Goal: Task Accomplishment & Management: Manage account settings

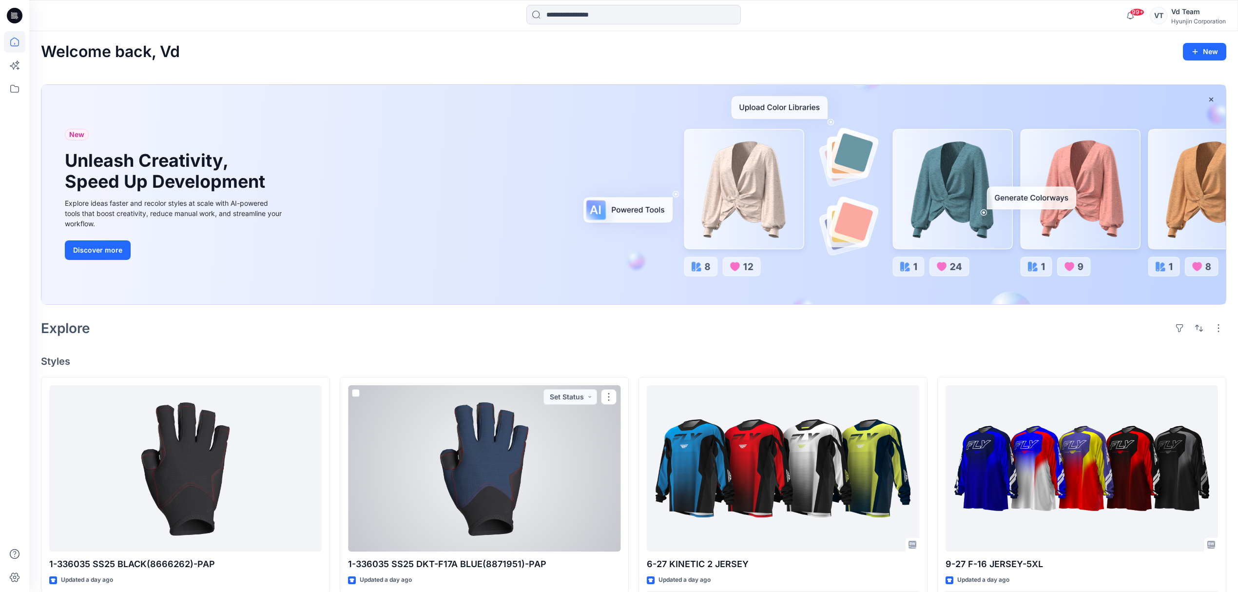
scroll to position [130, 0]
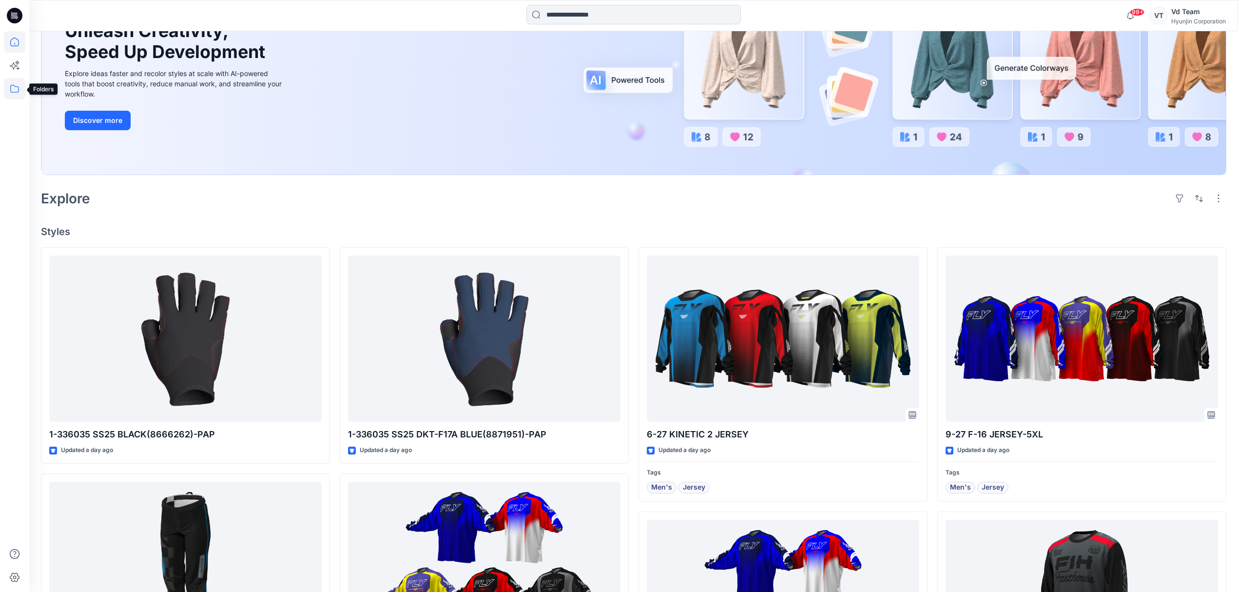
click at [16, 92] on icon at bounding box center [14, 88] width 21 height 21
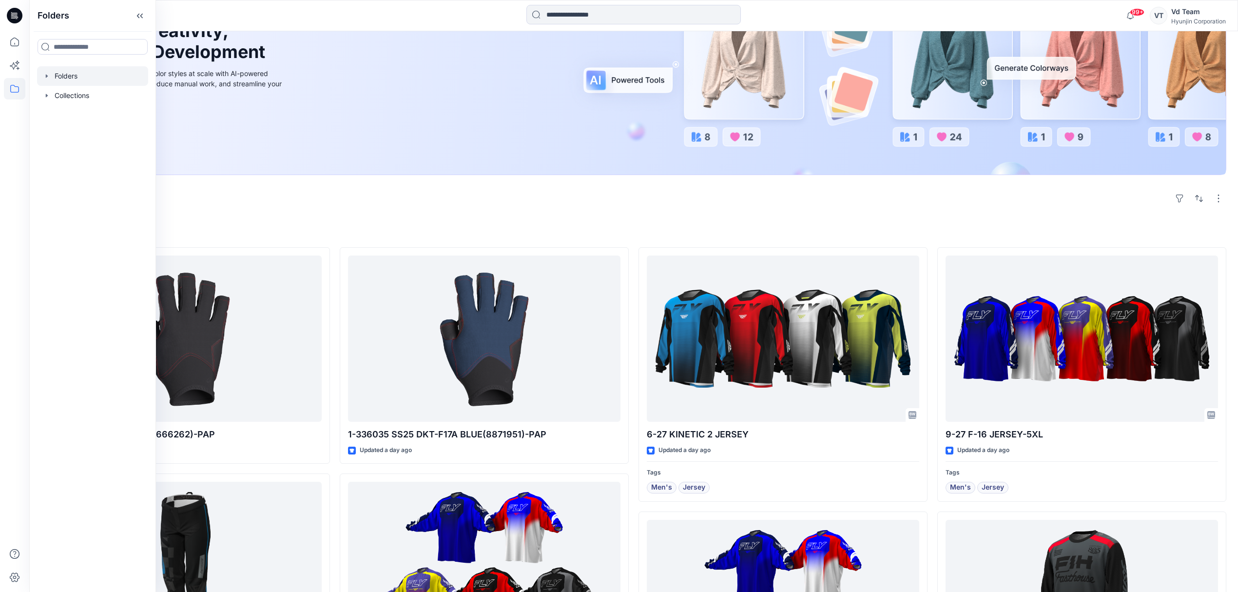
click at [65, 78] on div at bounding box center [92, 75] width 111 height 19
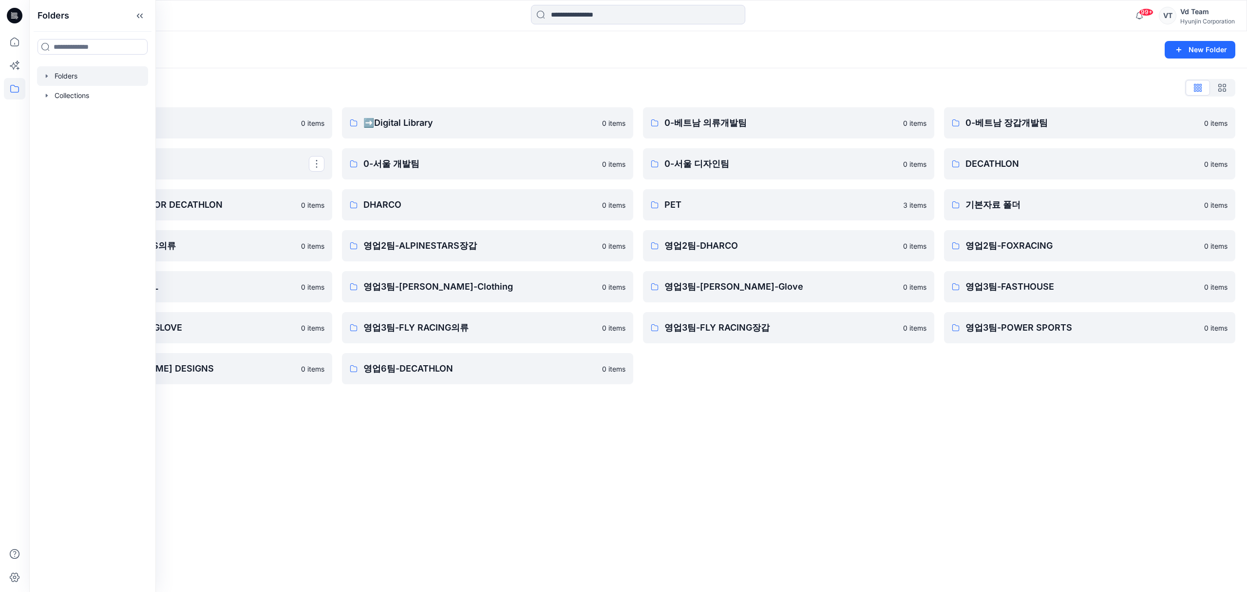
click at [761, 506] on div "Folders New Folder Folders List ♻️Project 0 items 0-본사VD DESIGN PROPOSAL FOR DE…" at bounding box center [638, 311] width 1218 height 560
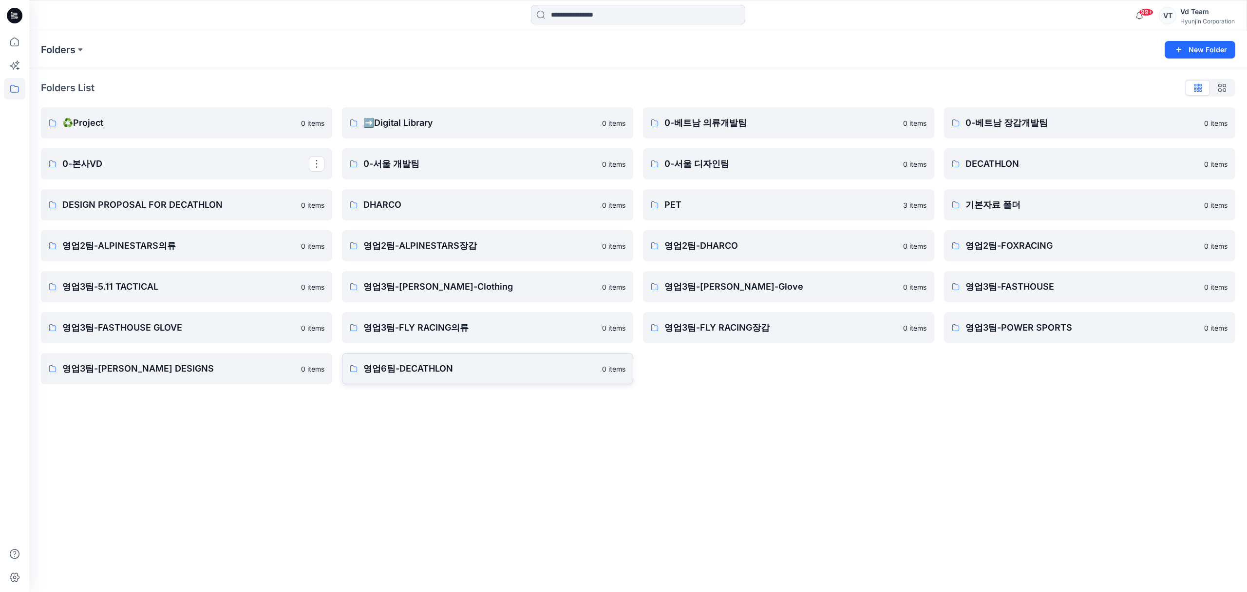
click at [454, 373] on p "영업6팀-DECATHLON" at bounding box center [480, 369] width 233 height 14
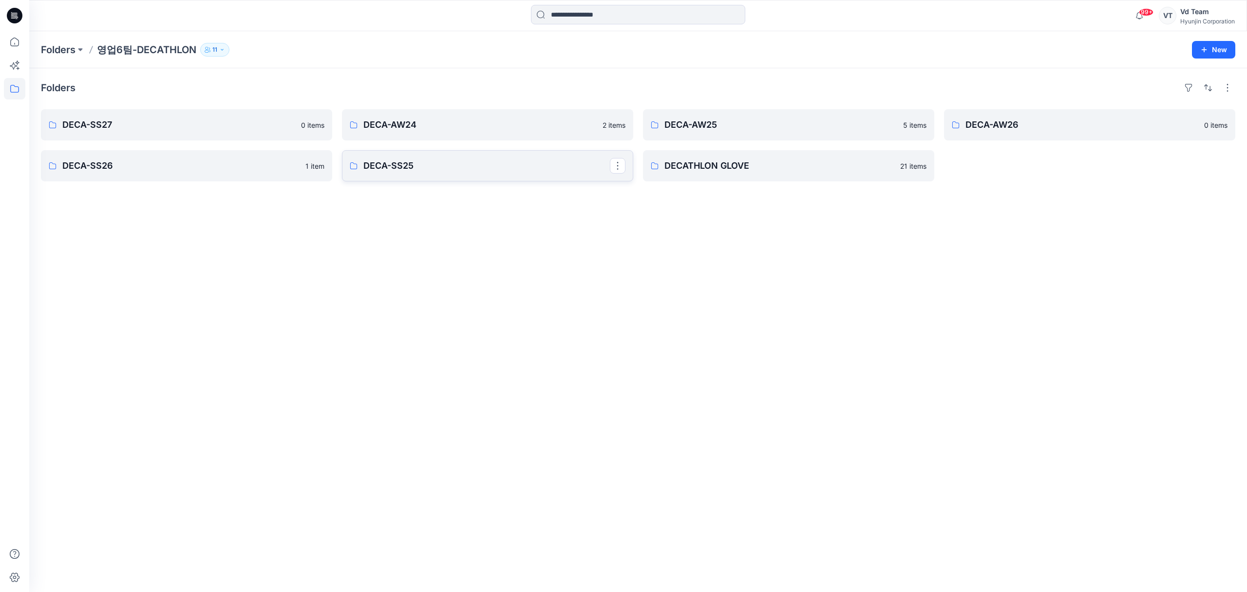
click at [452, 164] on p "DECA-SS25" at bounding box center [487, 166] width 247 height 14
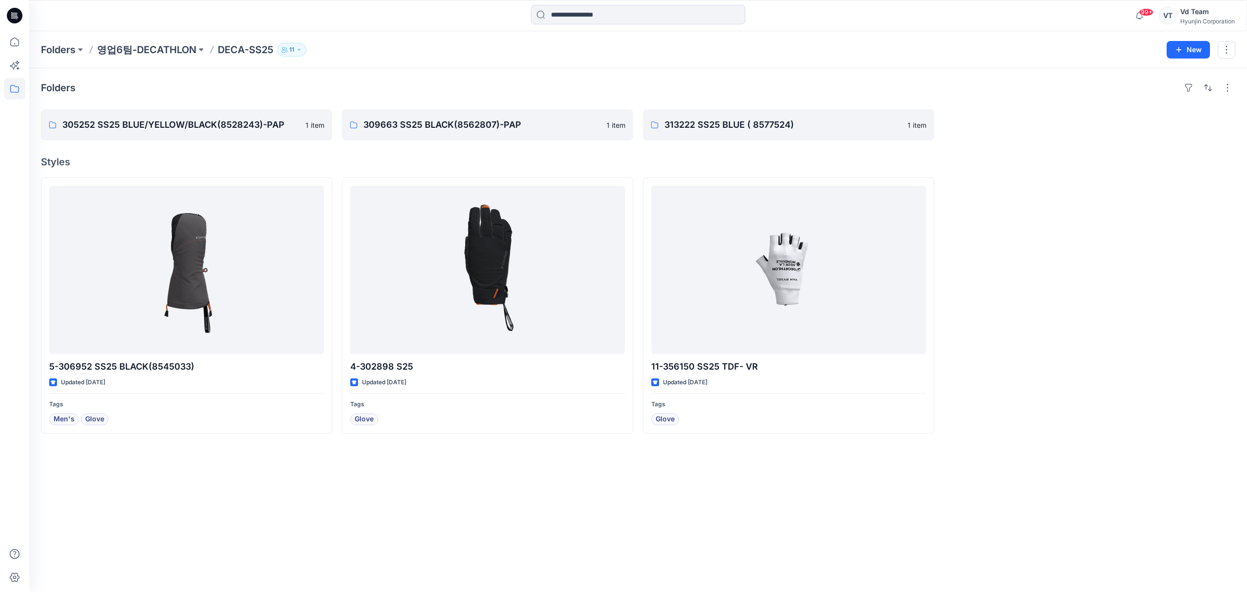
click at [491, 160] on h4 "Styles" at bounding box center [638, 162] width 1195 height 12
click at [1140, 160] on h4 "Styles" at bounding box center [638, 162] width 1195 height 12
click at [1173, 43] on button "New" at bounding box center [1188, 50] width 43 height 18
click at [1162, 92] on p "New Folder" at bounding box center [1160, 93] width 36 height 10
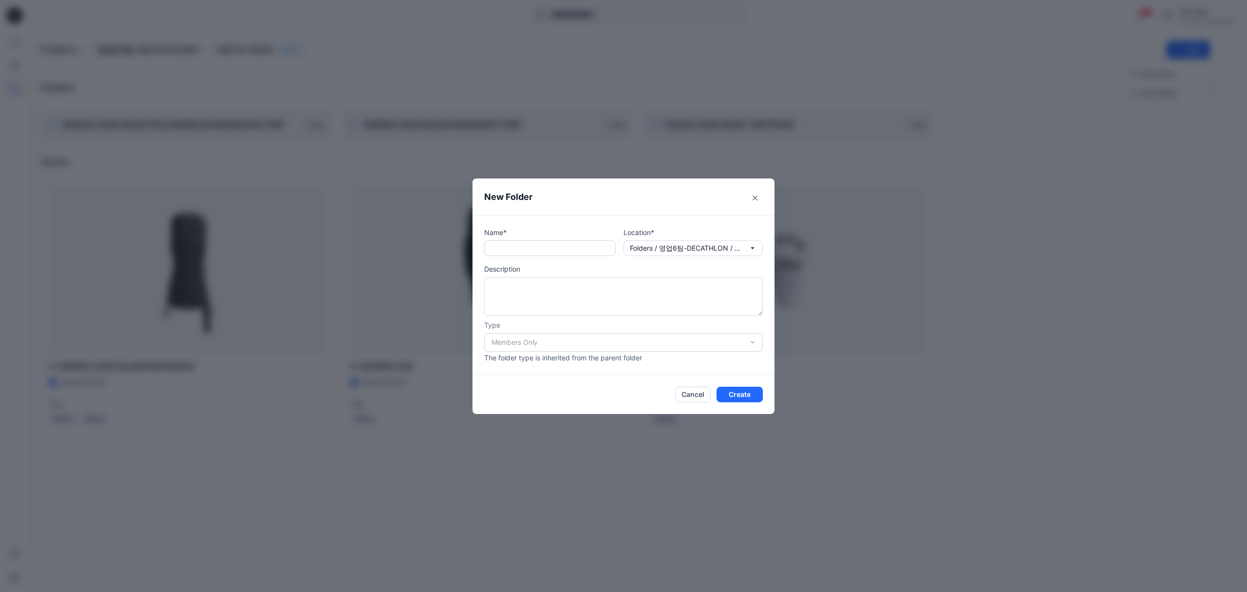
click at [547, 246] on input "text" at bounding box center [550, 248] width 132 height 16
paste input "**********"
type input "**********"
click at [733, 394] on button "Create" at bounding box center [740, 394] width 46 height 16
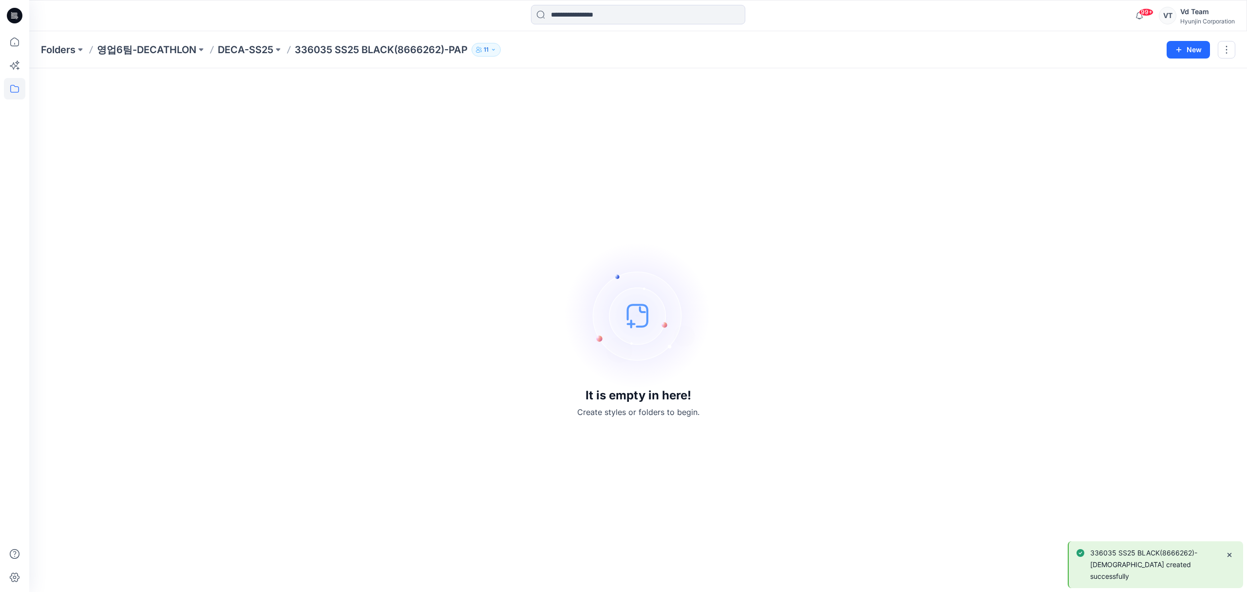
click at [645, 286] on img at bounding box center [638, 315] width 146 height 146
click at [14, 41] on icon at bounding box center [14, 41] width 21 height 21
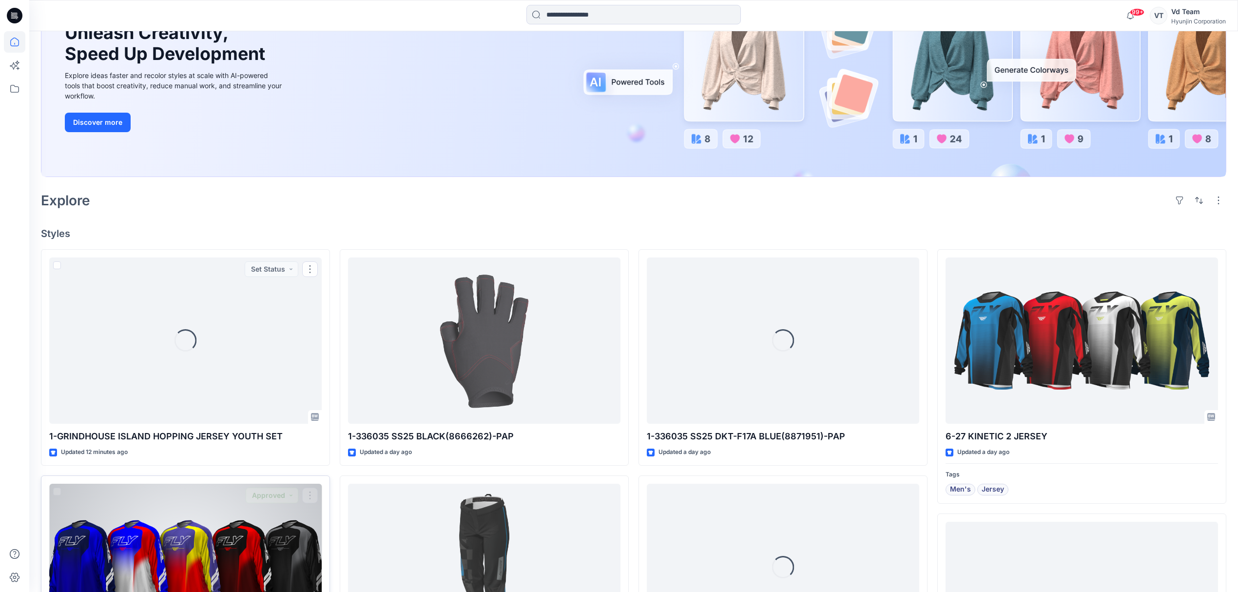
scroll to position [130, 0]
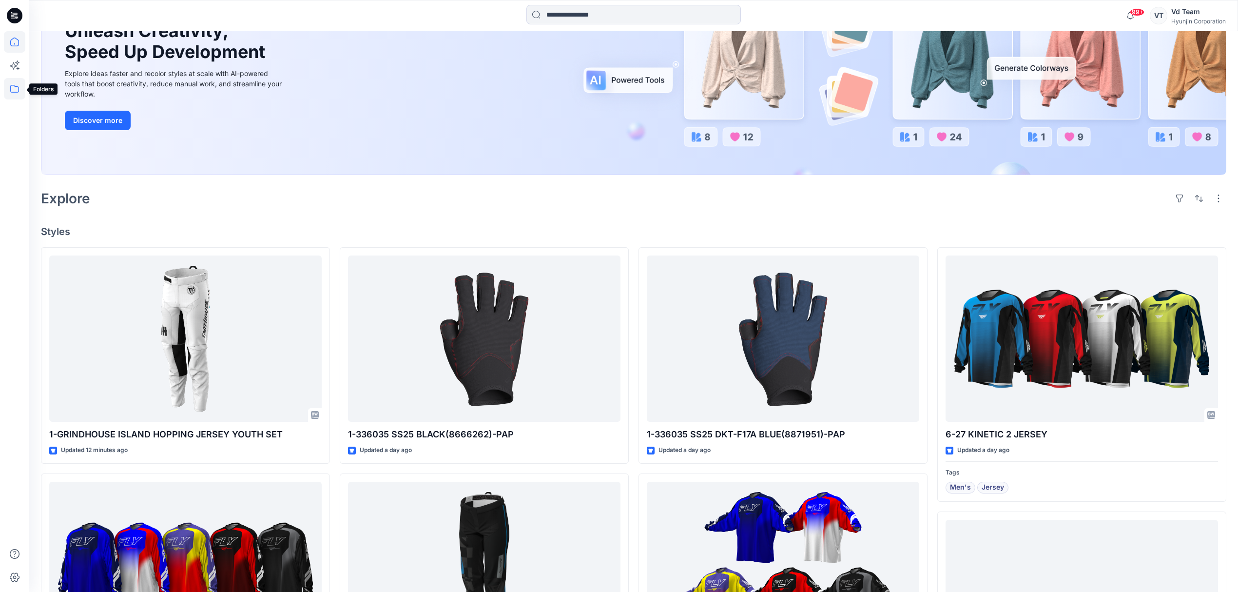
click at [9, 86] on icon at bounding box center [14, 88] width 21 height 21
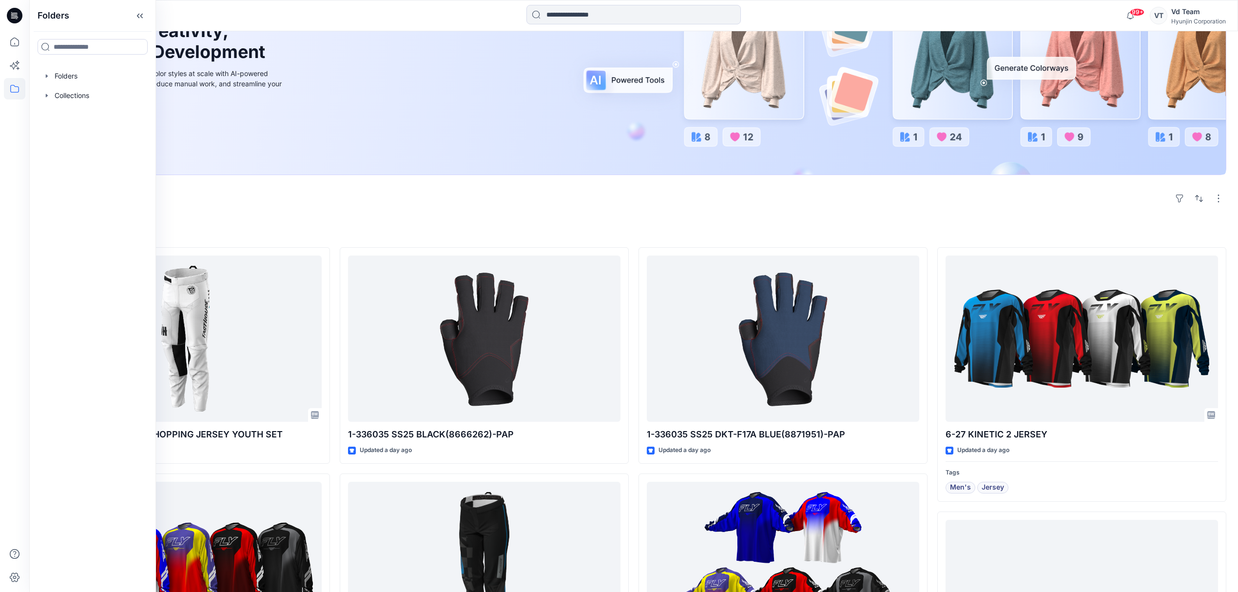
click at [1205, 26] on div "99+ Notifications Your style 1-336035 SS25 DKT-F17A BLUE(8871951)-PAP is ready …" at bounding box center [633, 15] width 1208 height 31
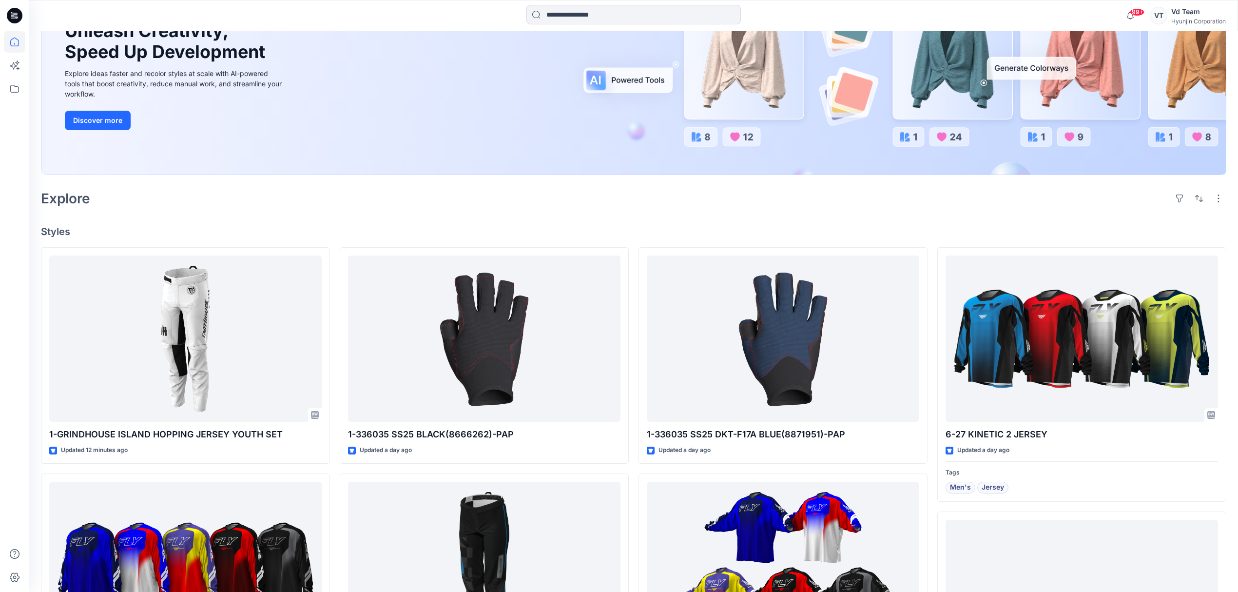
click at [1206, 20] on div "Hyunjin Corporation" at bounding box center [1198, 21] width 55 height 7
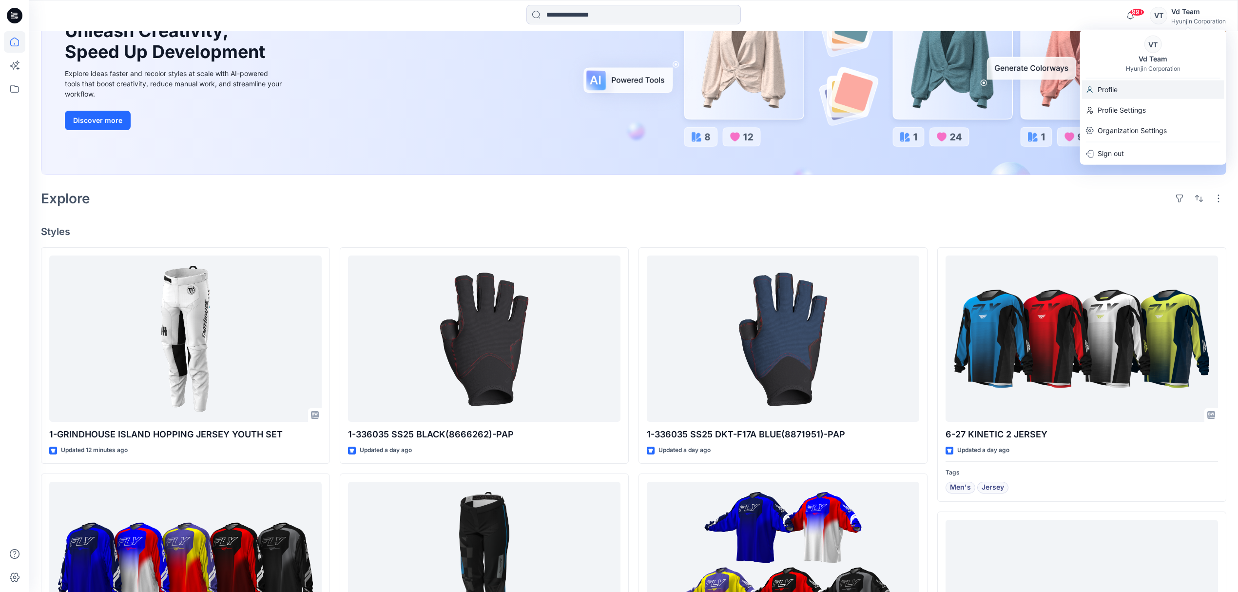
click at [1134, 85] on div "Profile" at bounding box center [1153, 89] width 142 height 19
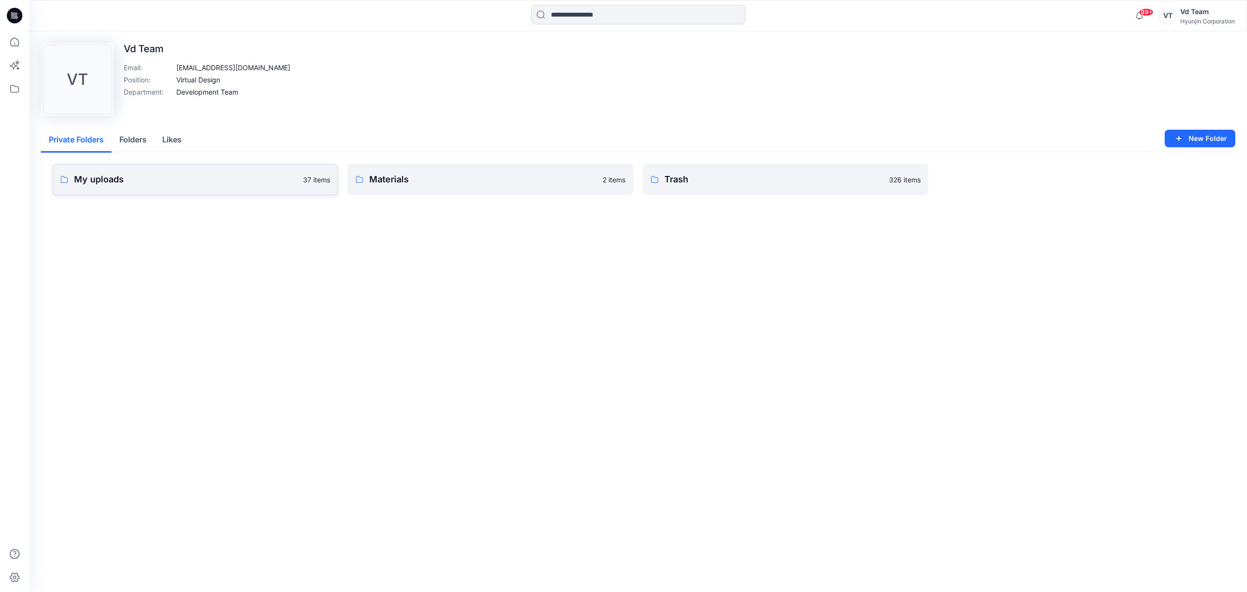
click at [140, 190] on link "My uploads 37 items" at bounding box center [196, 179] width 286 height 31
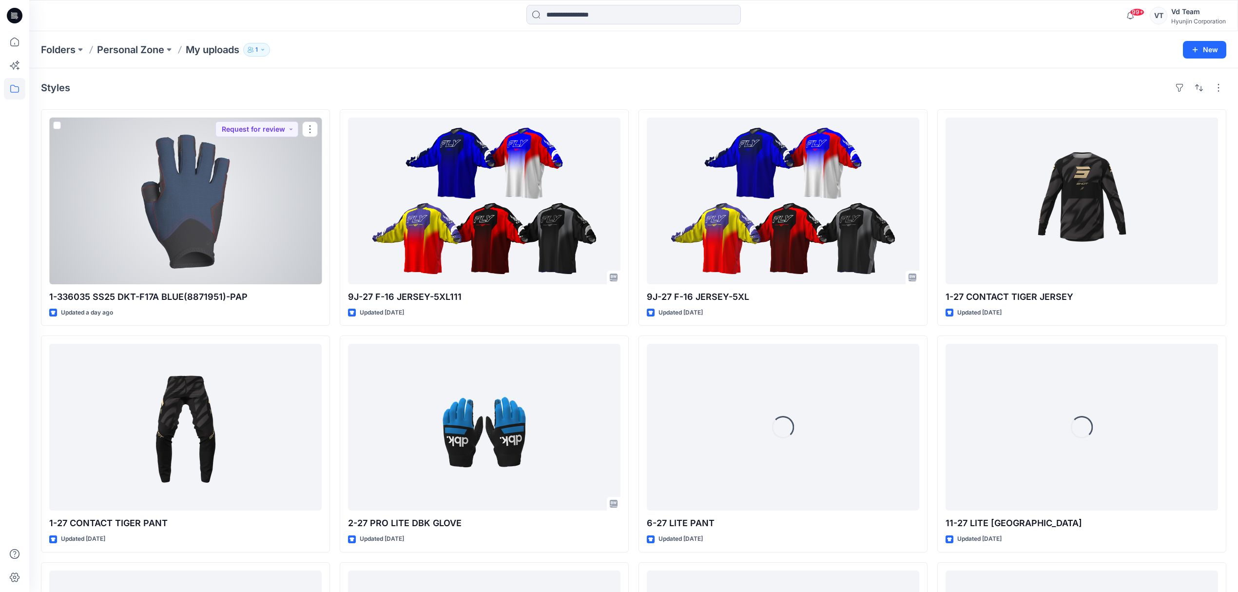
click at [249, 261] on div at bounding box center [185, 200] width 272 height 167
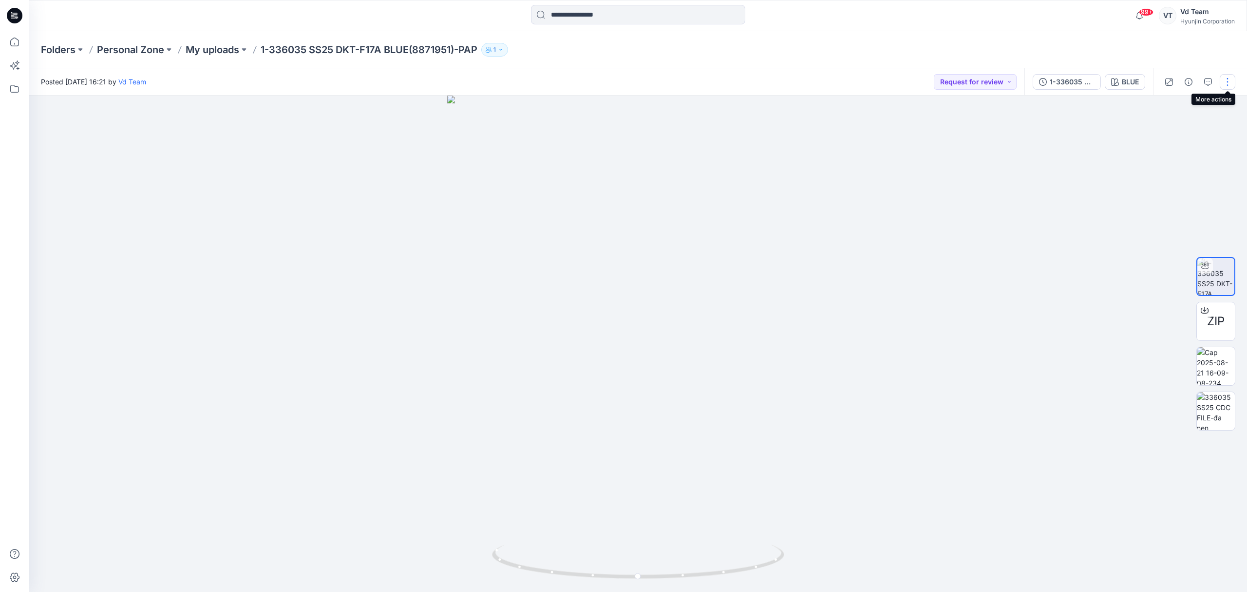
click at [1232, 79] on button "button" at bounding box center [1228, 82] width 16 height 16
click at [1192, 203] on button "Move to..." at bounding box center [1187, 204] width 90 height 18
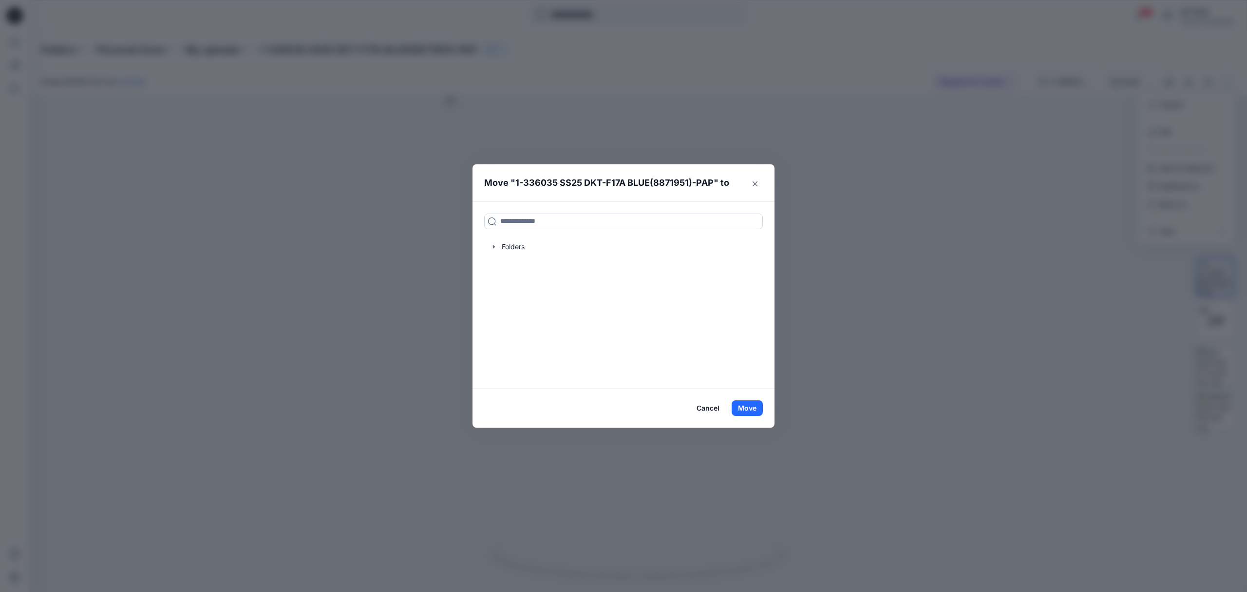
click at [622, 225] on input at bounding box center [623, 221] width 279 height 16
paste input "**********"
type input "**********"
click at [650, 246] on div "336035 SS25 DKT-F17A BLUE(8871951)-PAP Folders 영업6팀-DECATHLON DECA-SS25" at bounding box center [623, 248] width 279 height 22
click at [748, 405] on button "Move" at bounding box center [747, 408] width 31 height 16
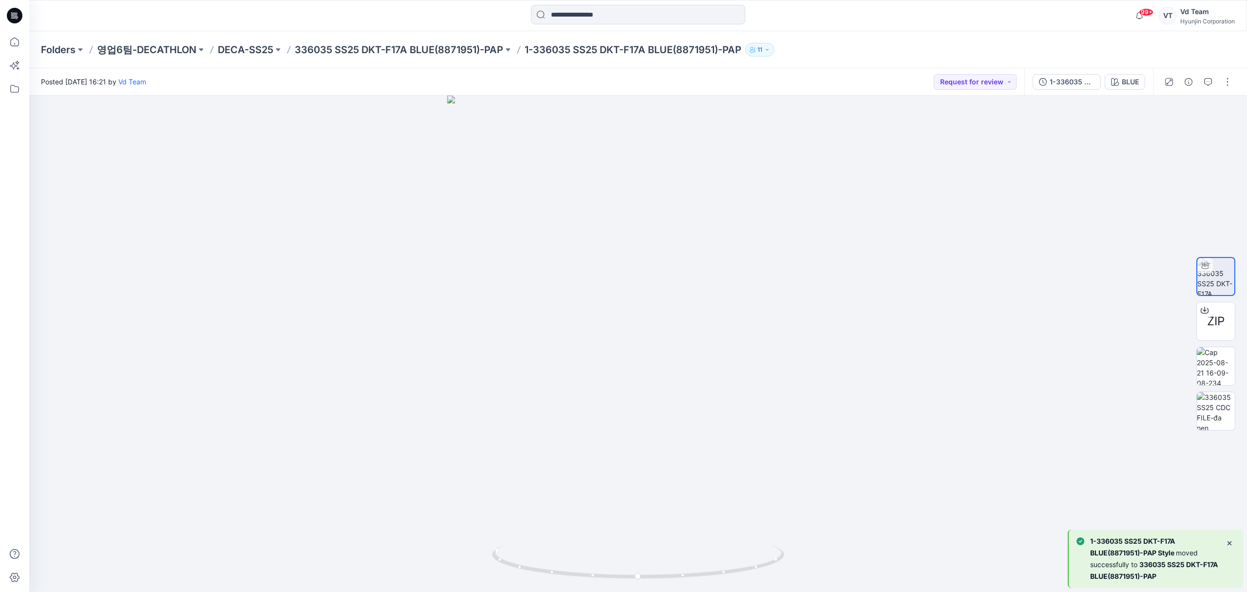
click at [570, 67] on div "Folders 영업6팀-DECATHLON DECA-SS25 336035 SS25 DKT-F17A BLUE(8871951)-PAP 1-33603…" at bounding box center [638, 49] width 1218 height 37
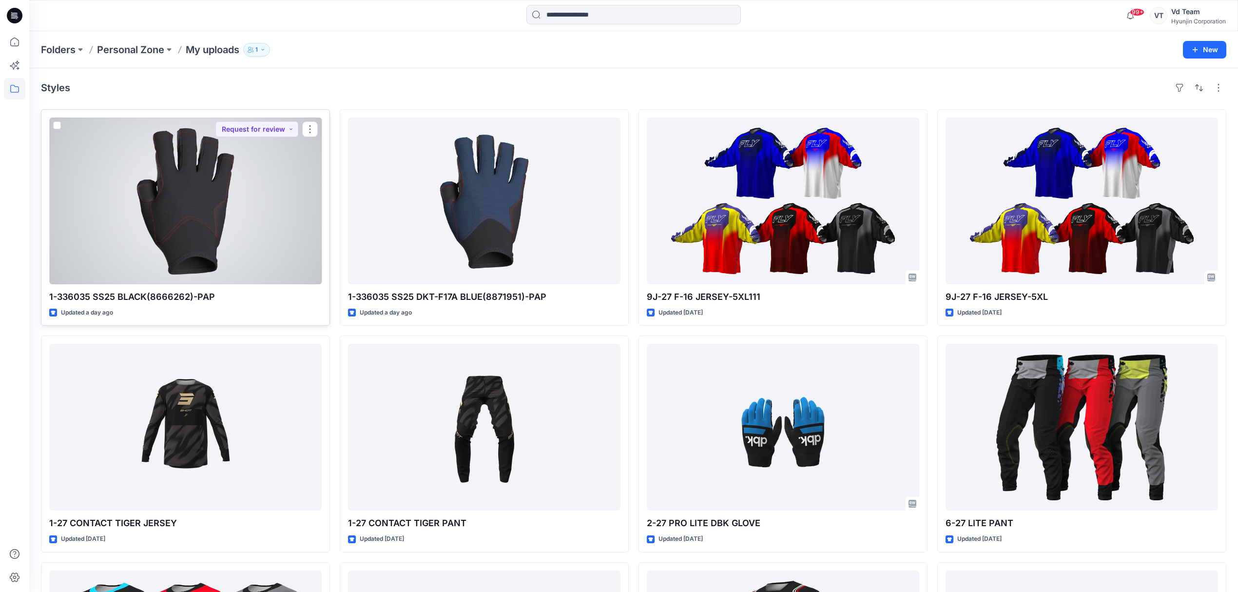
click at [185, 225] on div at bounding box center [185, 200] width 272 height 167
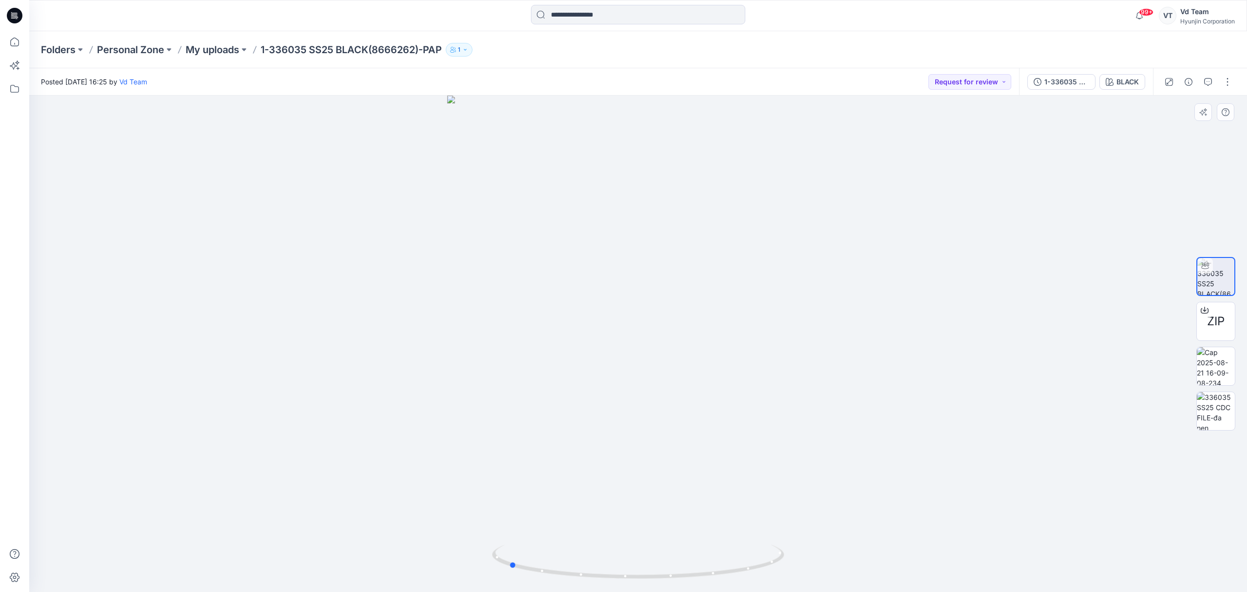
drag, startPoint x: 603, startPoint y: 573, endPoint x: 1113, endPoint y: 322, distance: 568.8
click at [1063, 542] on div at bounding box center [638, 344] width 1218 height 496
click at [1209, 78] on icon "button" at bounding box center [1209, 82] width 8 height 8
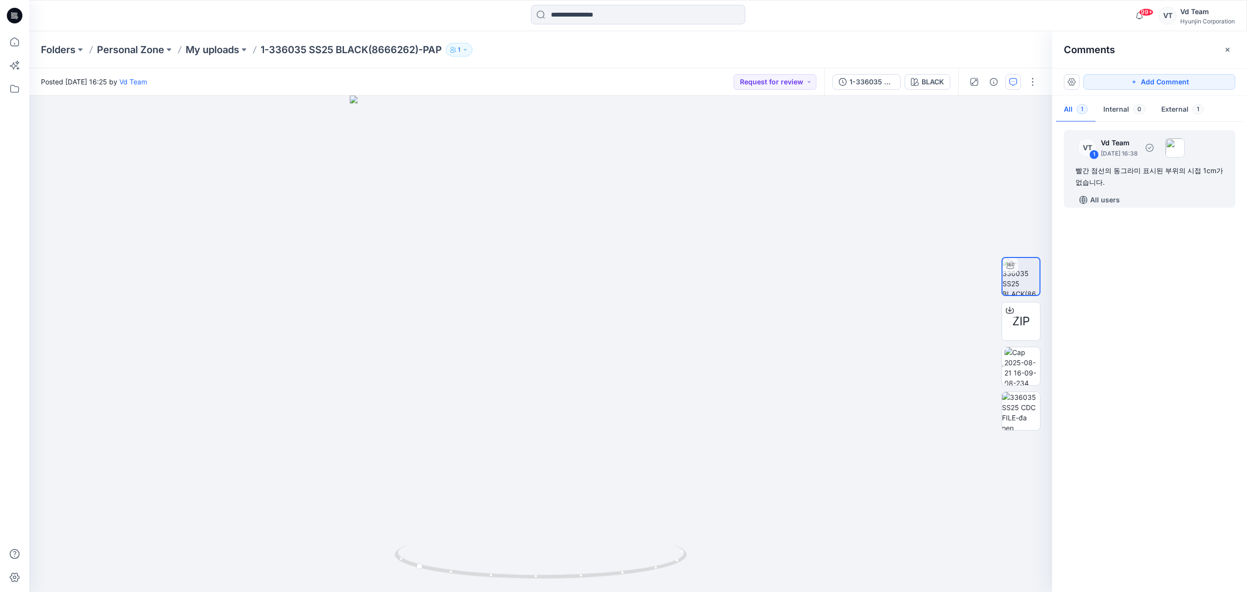
click at [1131, 181] on div "빨간 점선의 동그라미 표시된 부위의 시접 1cm가 없습니다." at bounding box center [1150, 176] width 148 height 23
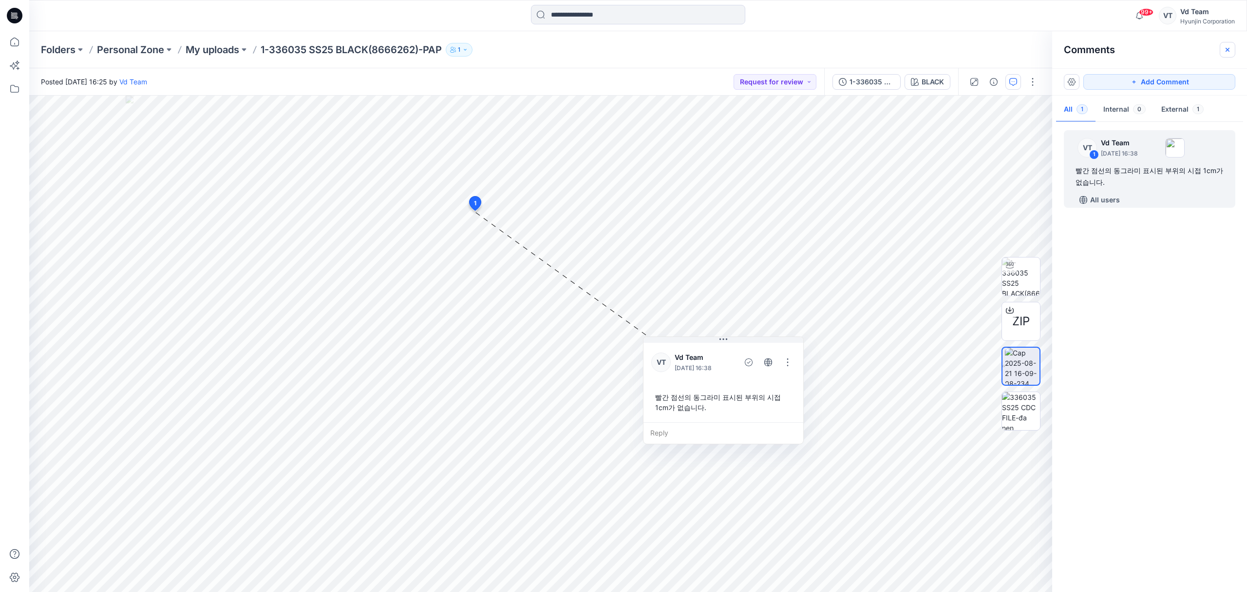
click at [1228, 49] on icon "button" at bounding box center [1228, 50] width 8 height 8
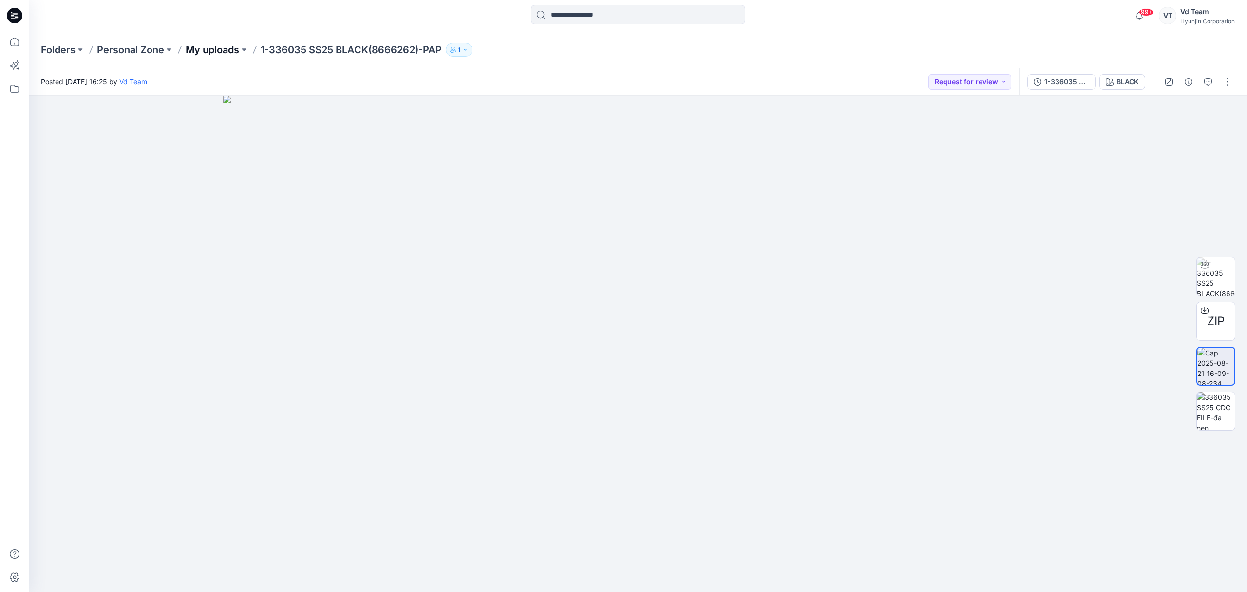
click at [219, 55] on p "My uploads" at bounding box center [213, 50] width 54 height 14
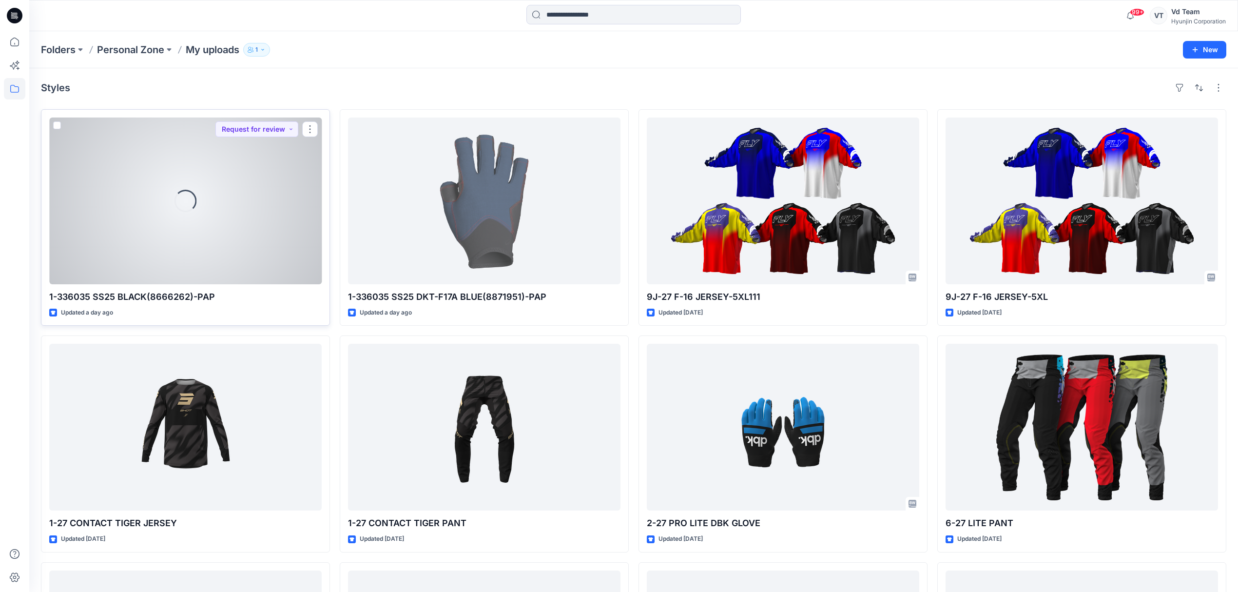
click at [236, 233] on div "Loading..." at bounding box center [185, 200] width 272 height 167
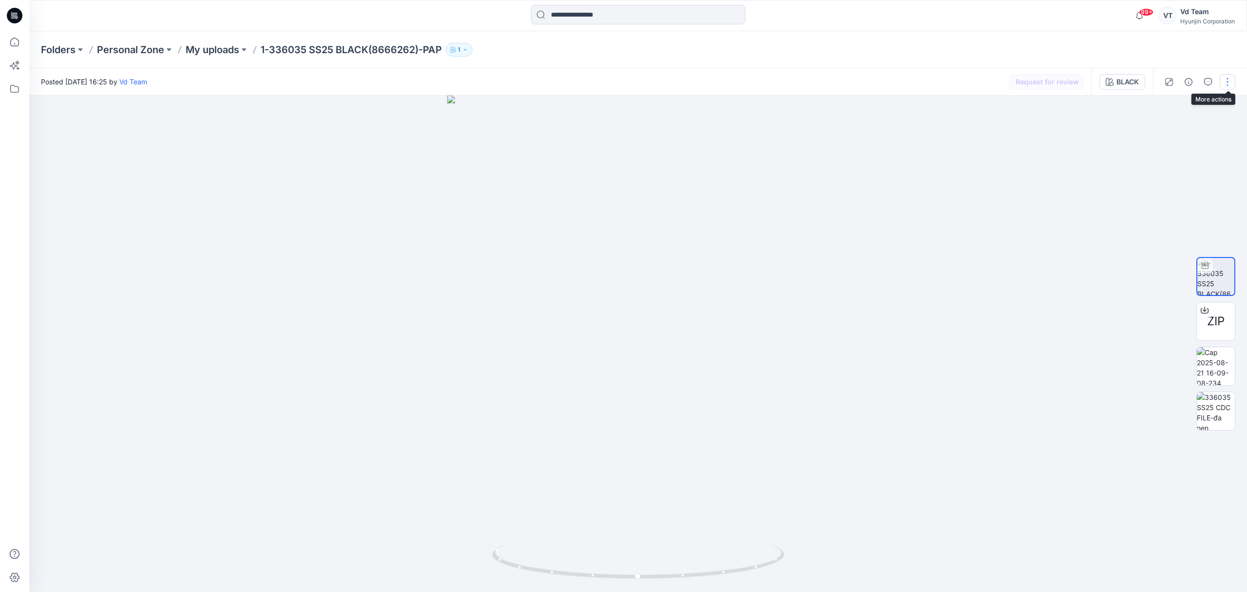
click at [1230, 77] on button "button" at bounding box center [1228, 82] width 16 height 16
click at [1172, 208] on p "Move to..." at bounding box center [1176, 204] width 32 height 10
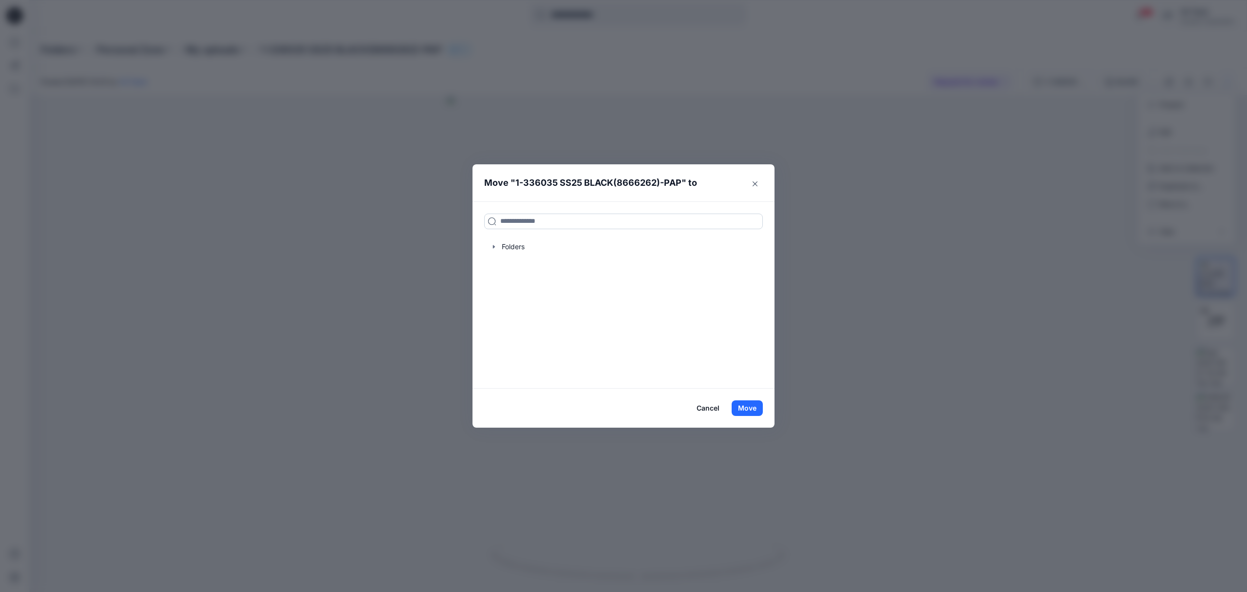
click at [536, 216] on input at bounding box center [623, 221] width 279 height 16
paste input "**********"
type input "**********"
click at [616, 249] on p "DECA-SS25" at bounding box center [616, 254] width 34 height 10
click at [745, 402] on button "Move" at bounding box center [747, 408] width 31 height 16
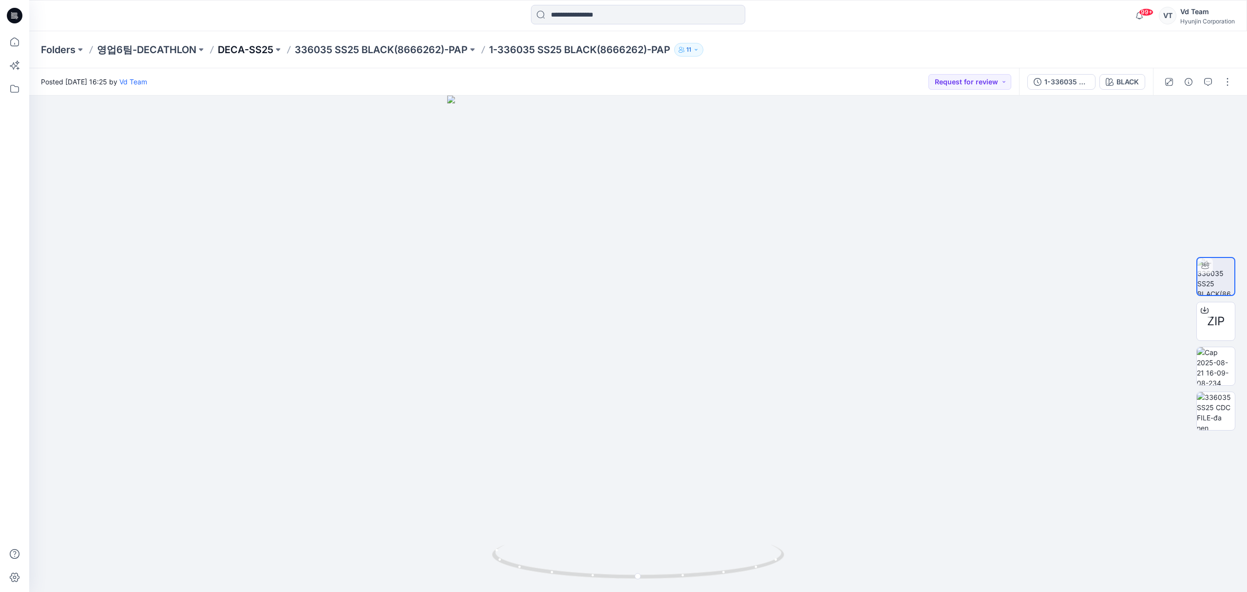
click at [238, 53] on p "DECA-SS25" at bounding box center [246, 50] width 56 height 14
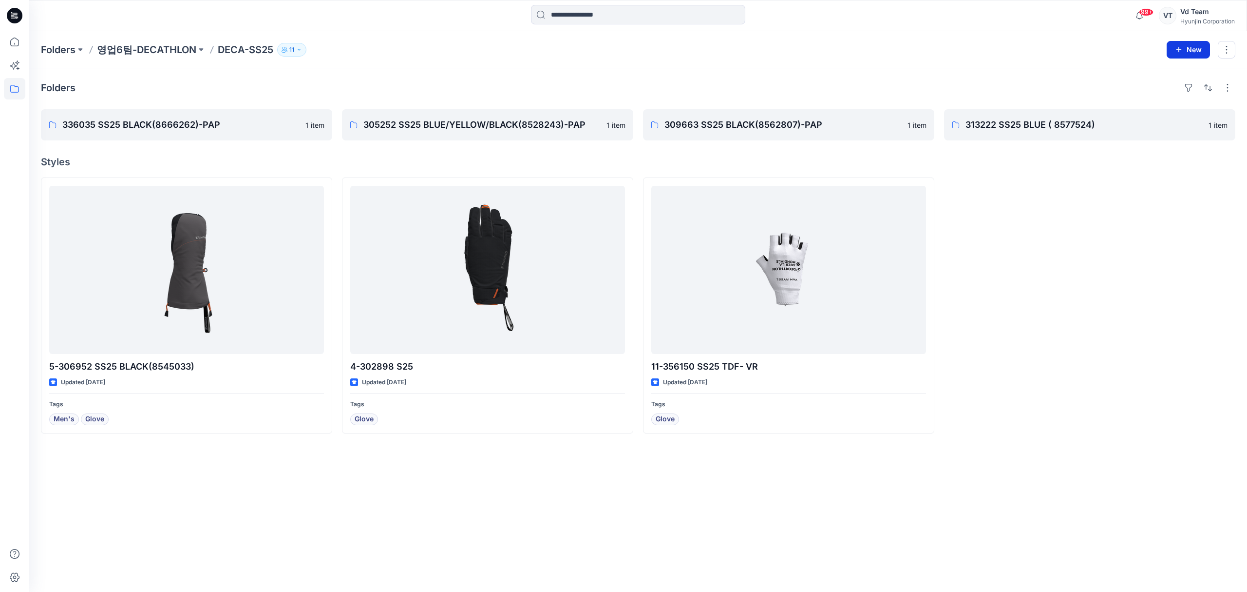
click at [1178, 48] on icon "button" at bounding box center [1179, 50] width 8 height 8
click at [1171, 94] on p "New Folder" at bounding box center [1160, 93] width 36 height 10
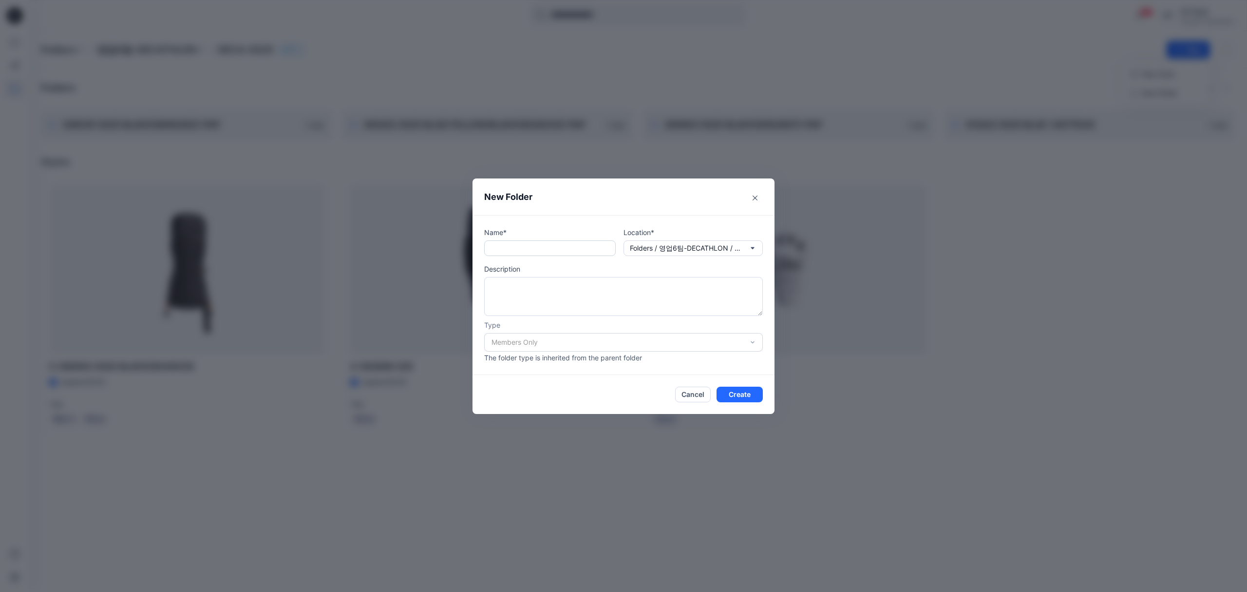
click at [558, 243] on input "text" at bounding box center [550, 248] width 132 height 16
paste input "**********"
type input "**********"
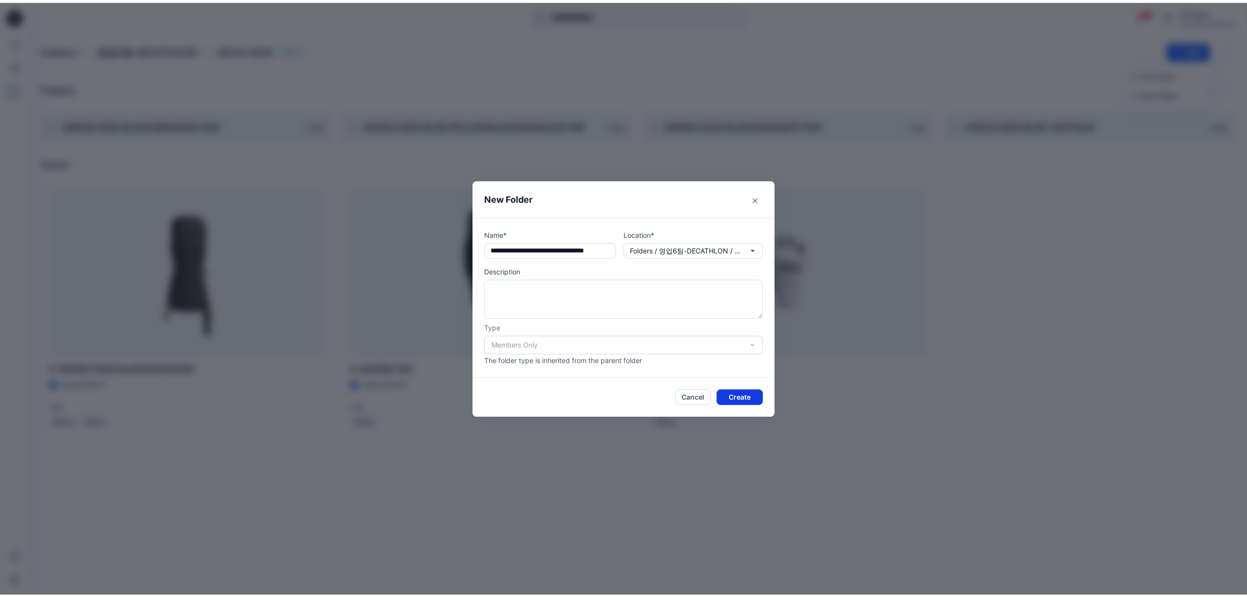
scroll to position [0, 0]
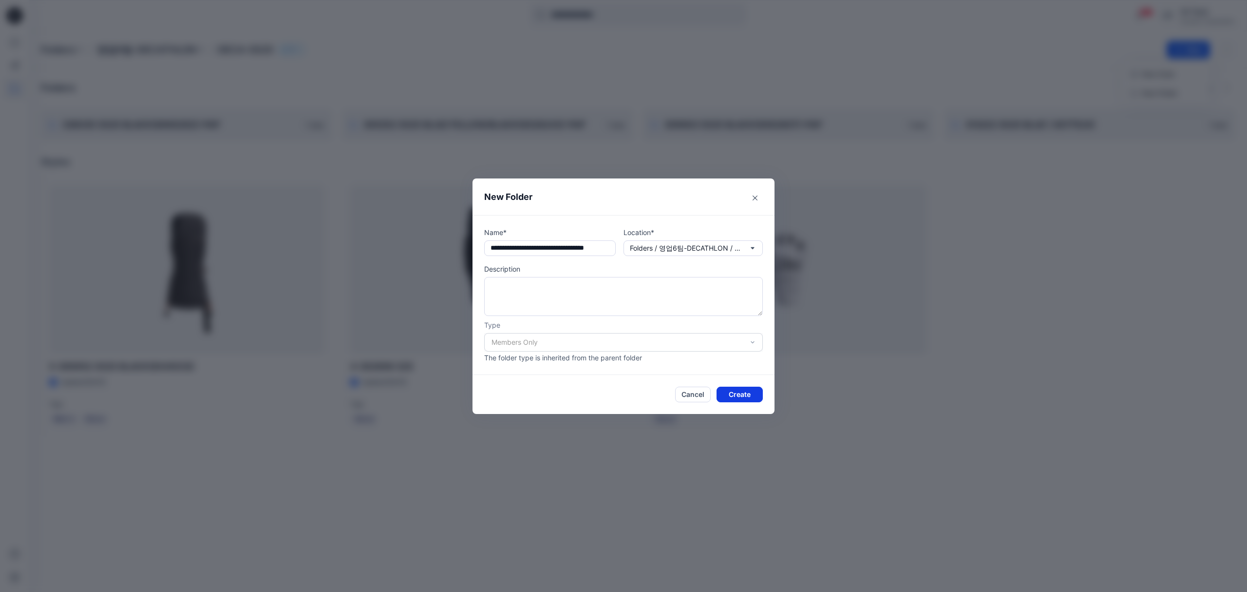
click at [745, 395] on button "Create" at bounding box center [740, 394] width 46 height 16
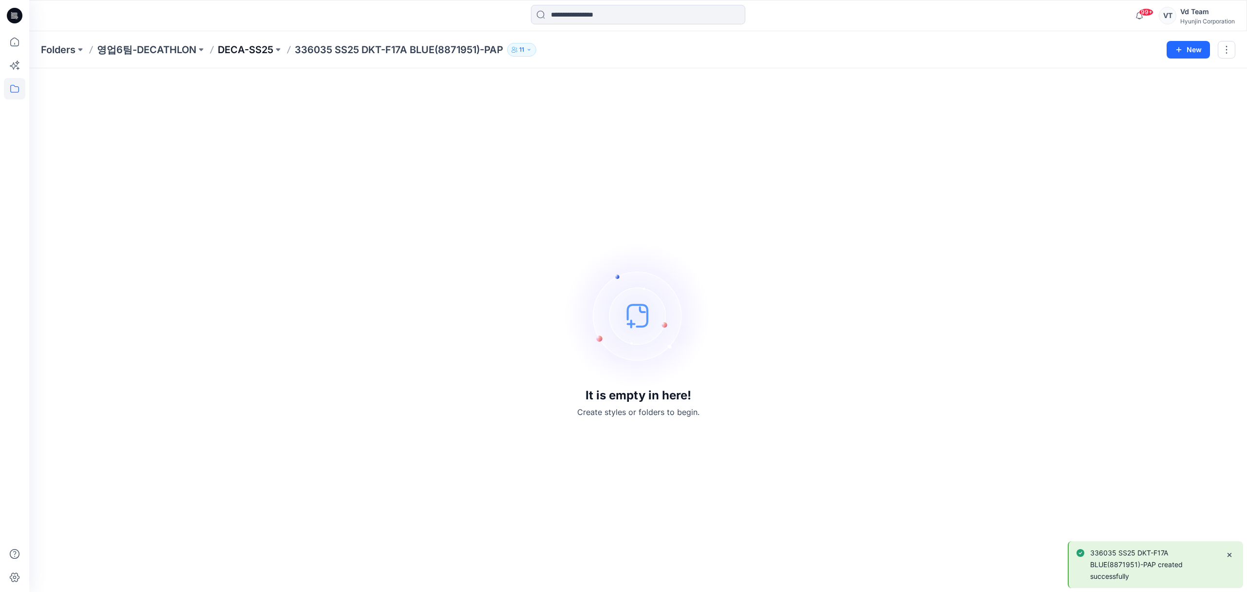
click at [262, 44] on p "DECA-SS25" at bounding box center [246, 50] width 56 height 14
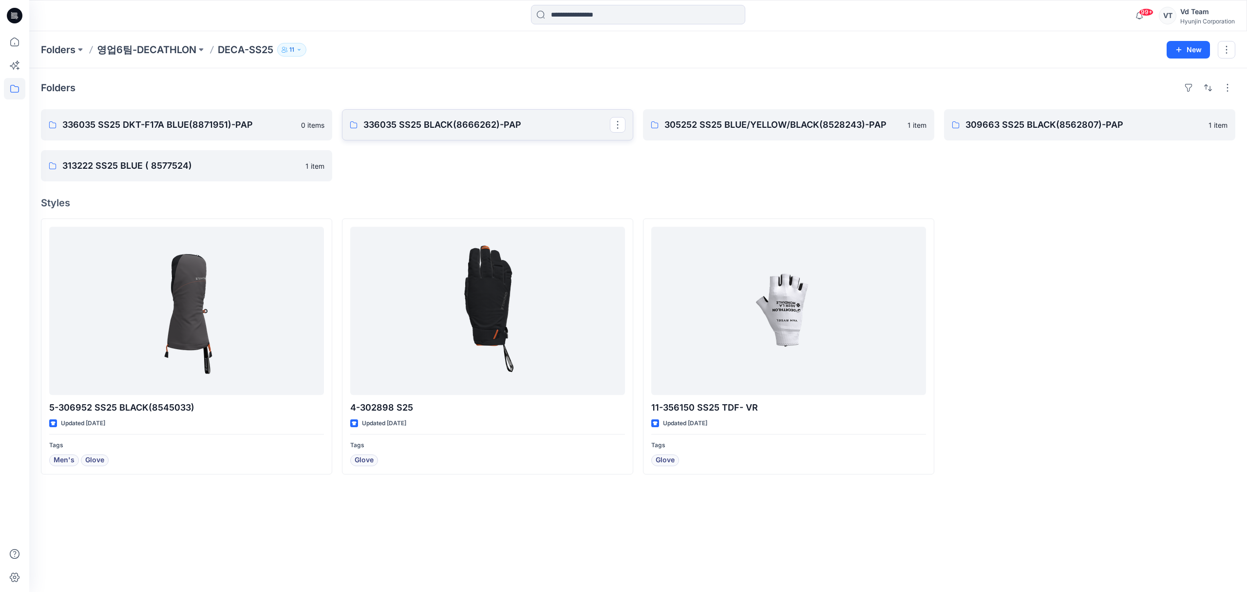
click at [436, 120] on p "336035 SS25 BLACK(8666262)-PAP" at bounding box center [487, 125] width 247 height 14
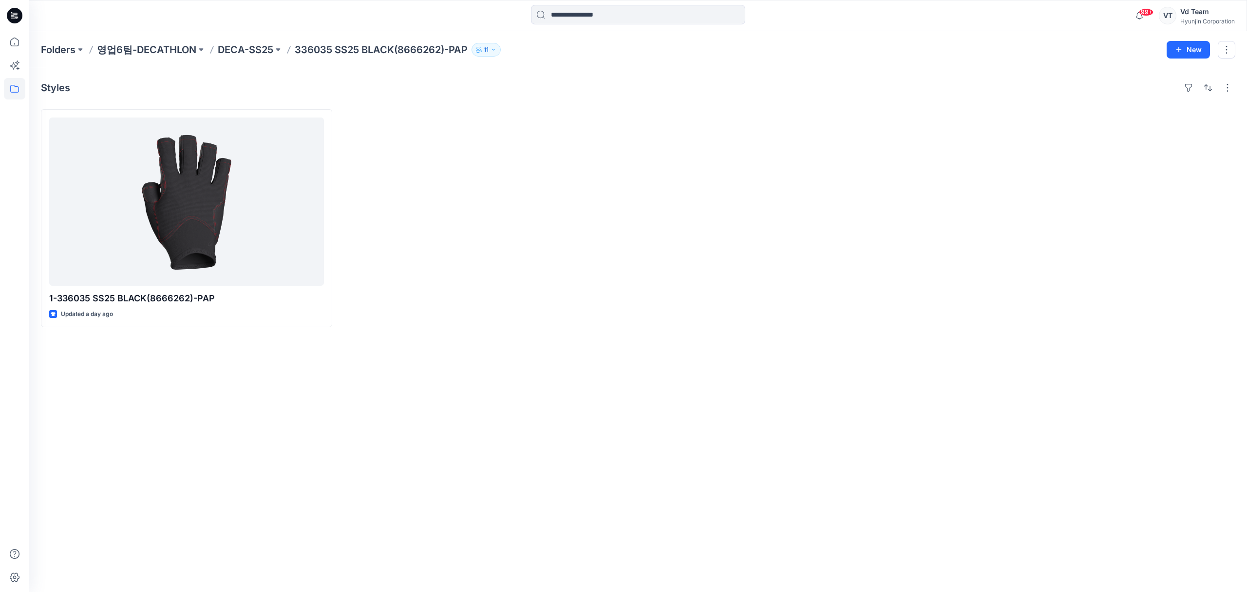
click at [235, 55] on p "DECA-SS25" at bounding box center [246, 50] width 56 height 14
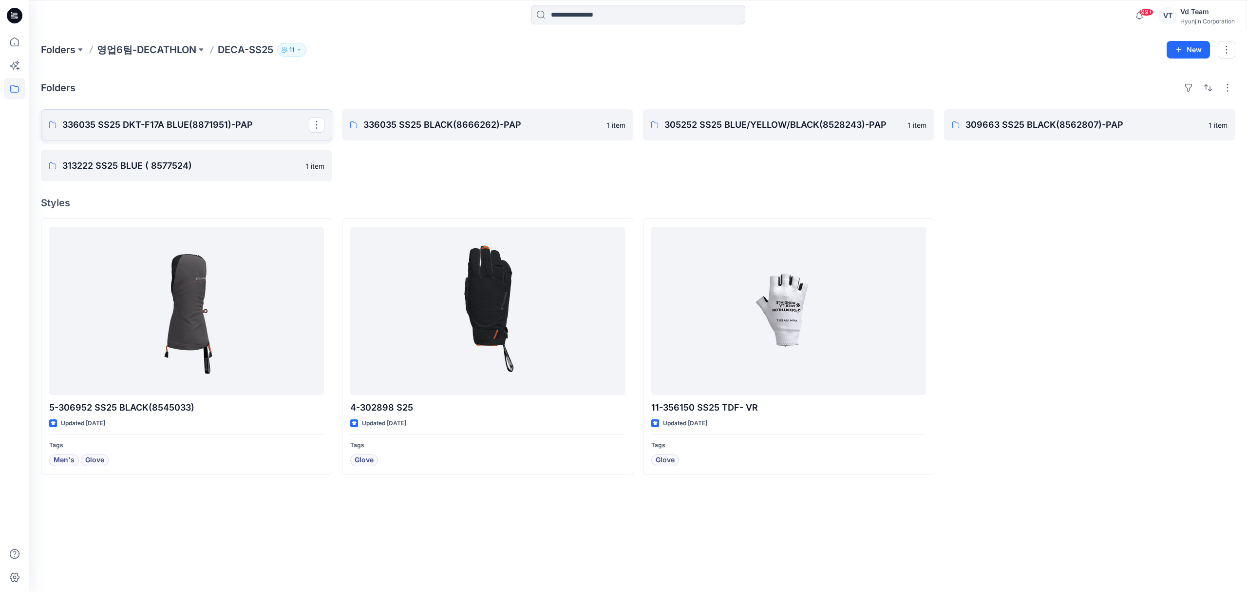
click at [193, 131] on p "336035 SS25 DKT-F17A BLUE(8871951)-PAP" at bounding box center [185, 125] width 247 height 14
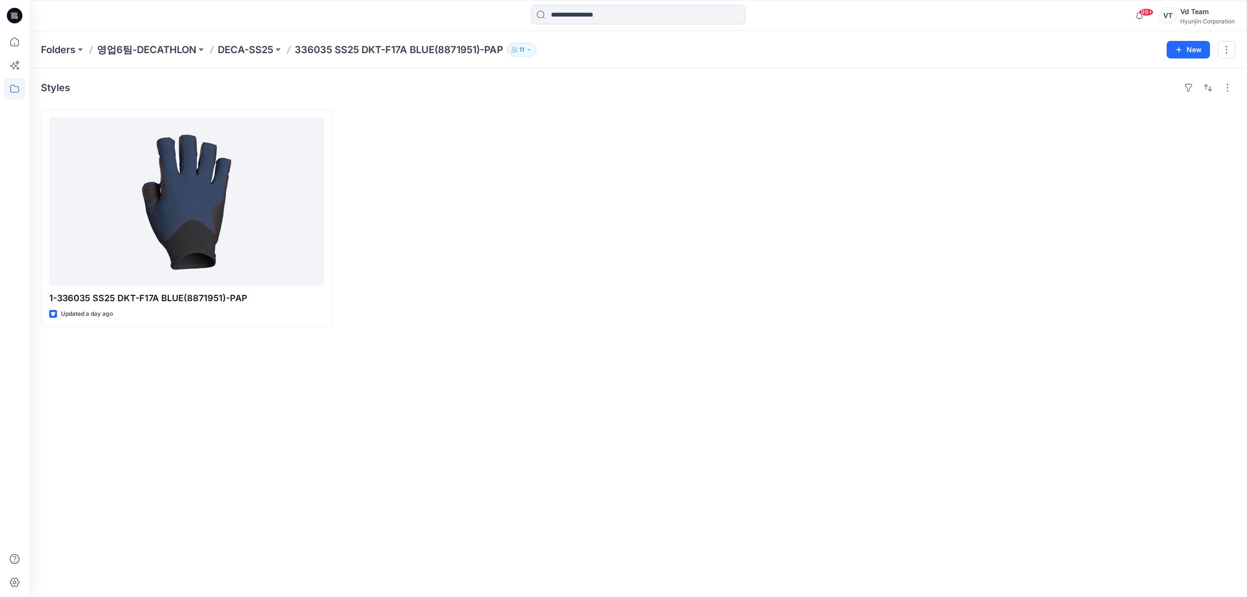
click at [587, 253] on div at bounding box center [487, 218] width 291 height 218
click at [286, 356] on div "Styles 1-336035 SS25 DKT-F17A BLUE(8871951)-PAP Updated a day ago" at bounding box center [638, 332] width 1218 height 529
click at [199, 206] on div at bounding box center [186, 201] width 275 height 168
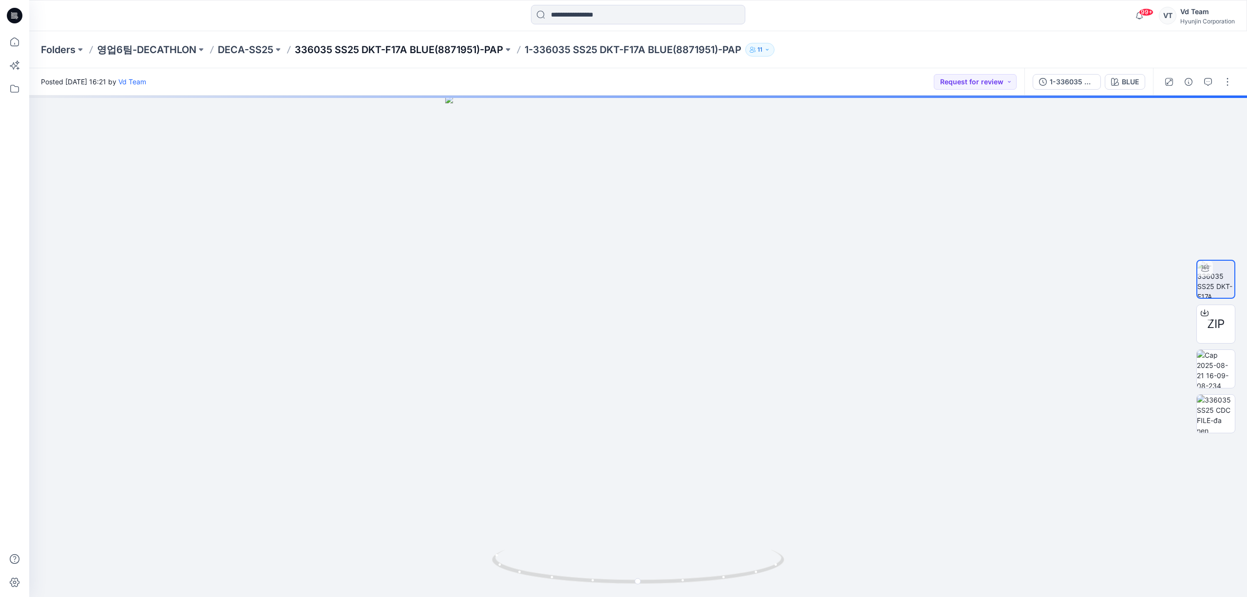
click at [387, 55] on p "336035 SS25 DKT-F17A BLUE(8871951)-PAP" at bounding box center [399, 50] width 209 height 14
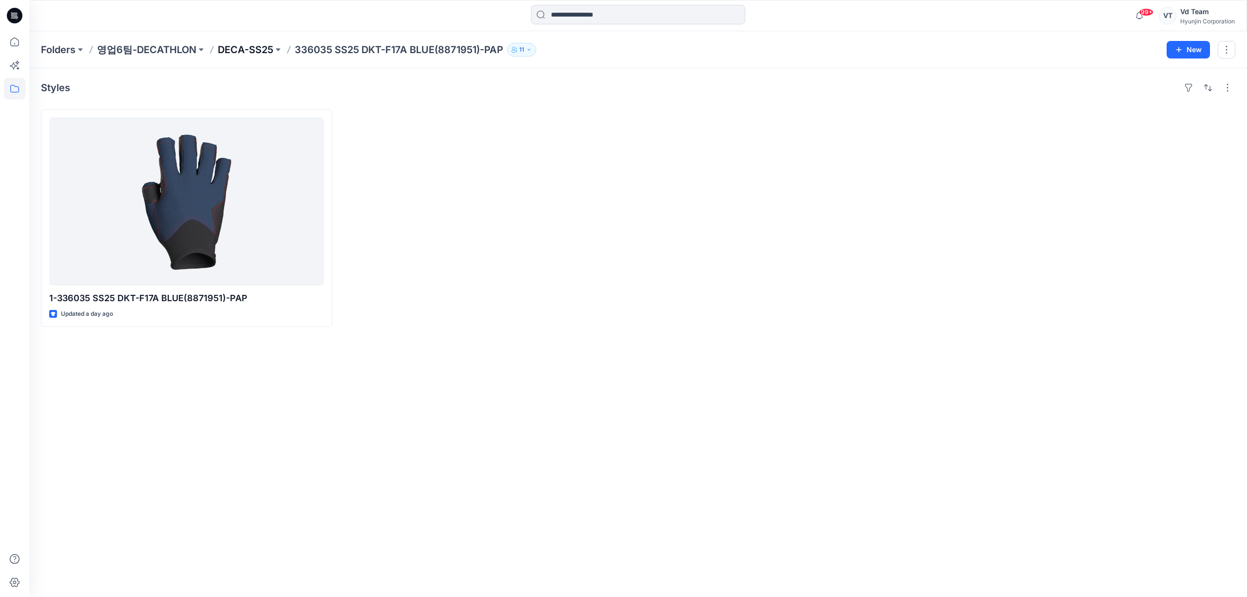
click at [218, 51] on p "DECA-SS25" at bounding box center [246, 50] width 56 height 14
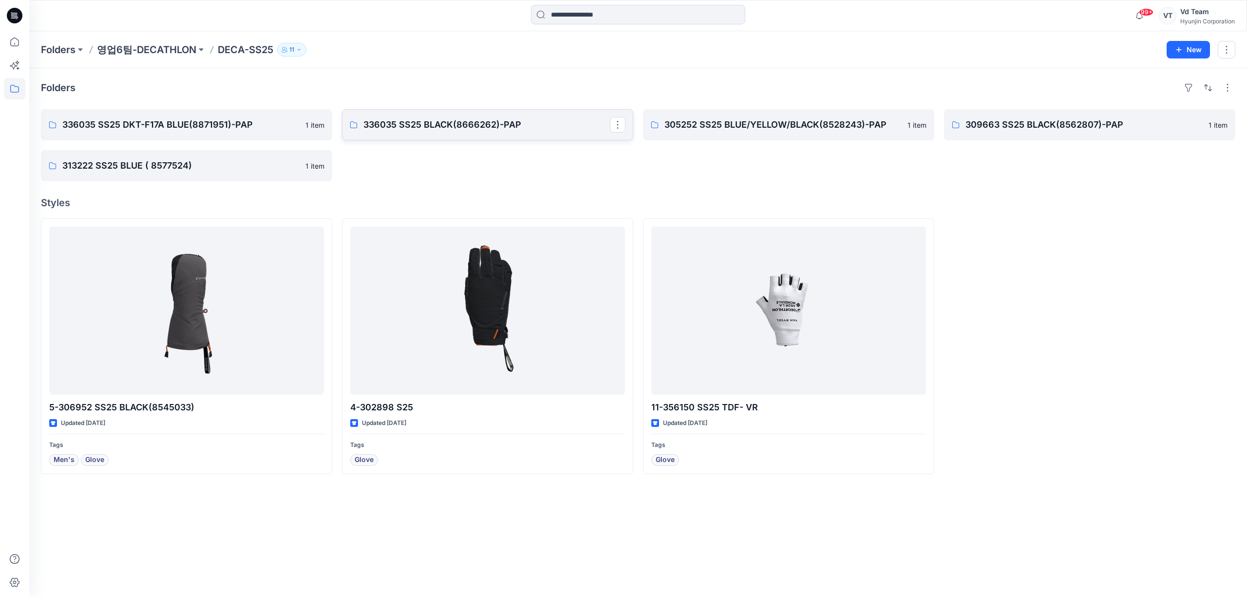
click at [427, 132] on link "336035 SS25 BLACK(8666262)-PAP" at bounding box center [487, 124] width 291 height 31
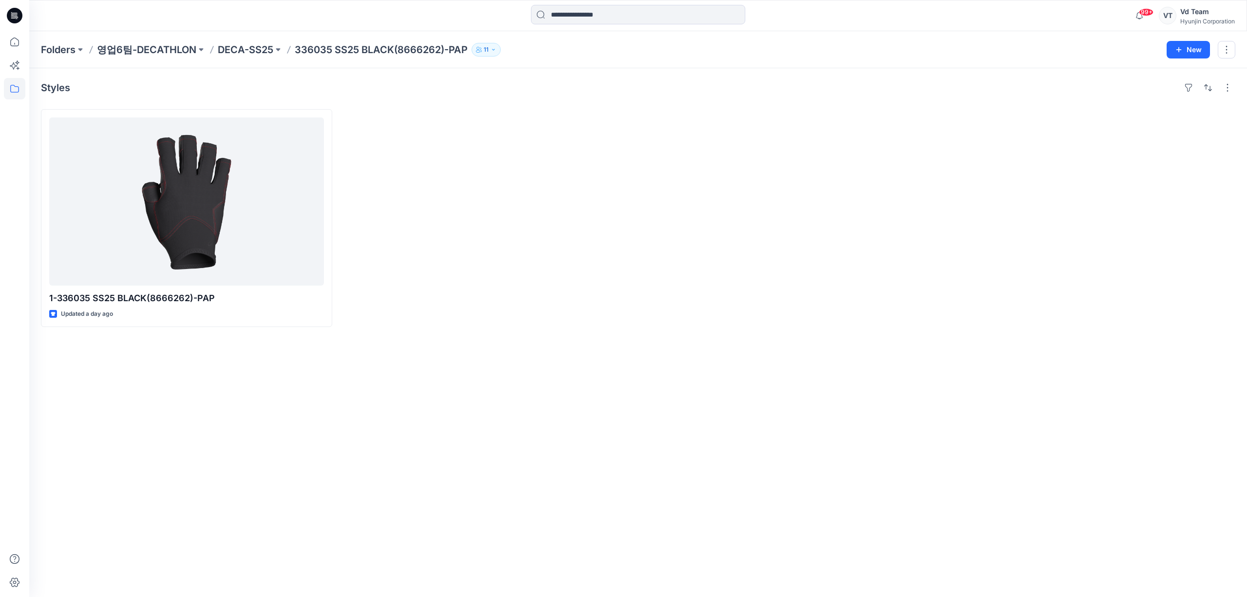
click at [444, 242] on div at bounding box center [487, 218] width 291 height 218
click at [227, 49] on p "DECA-SS25" at bounding box center [246, 50] width 56 height 14
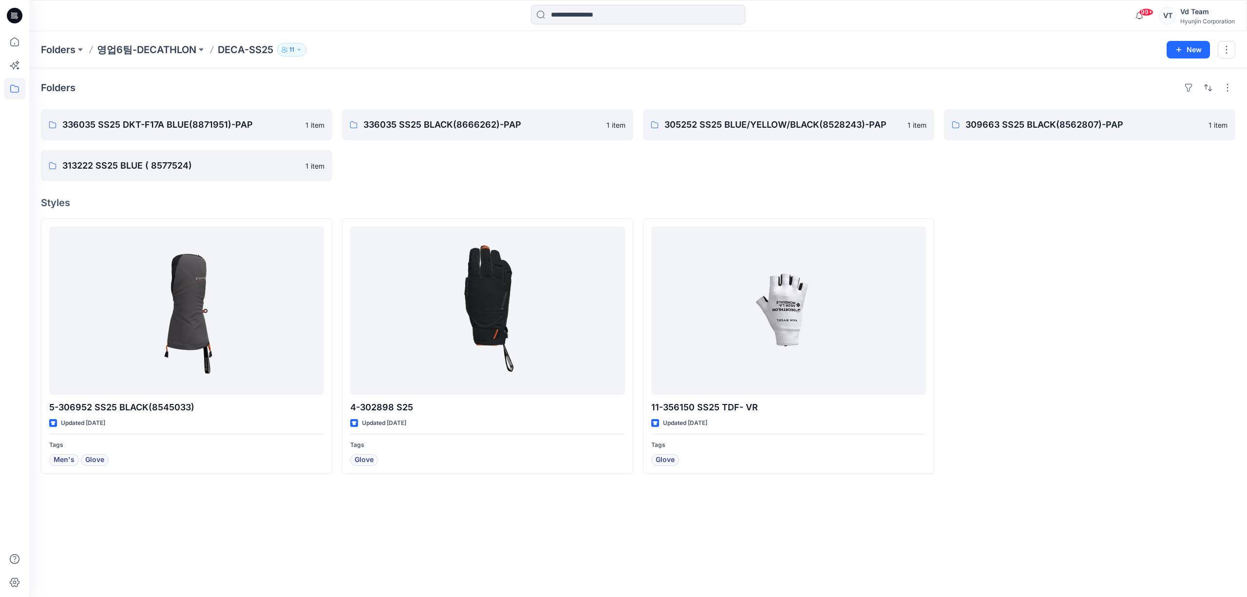
click at [422, 184] on div "Folders 336035 SS25 DKT-F17A BLUE(8871951)-PAP 1 item 313222 SS25 BLUE ( 857752…" at bounding box center [638, 332] width 1218 height 529
click at [240, 126] on p "336035 SS25 DKT-F17A BLUE(8871951)-PAP" at bounding box center [185, 125] width 247 height 14
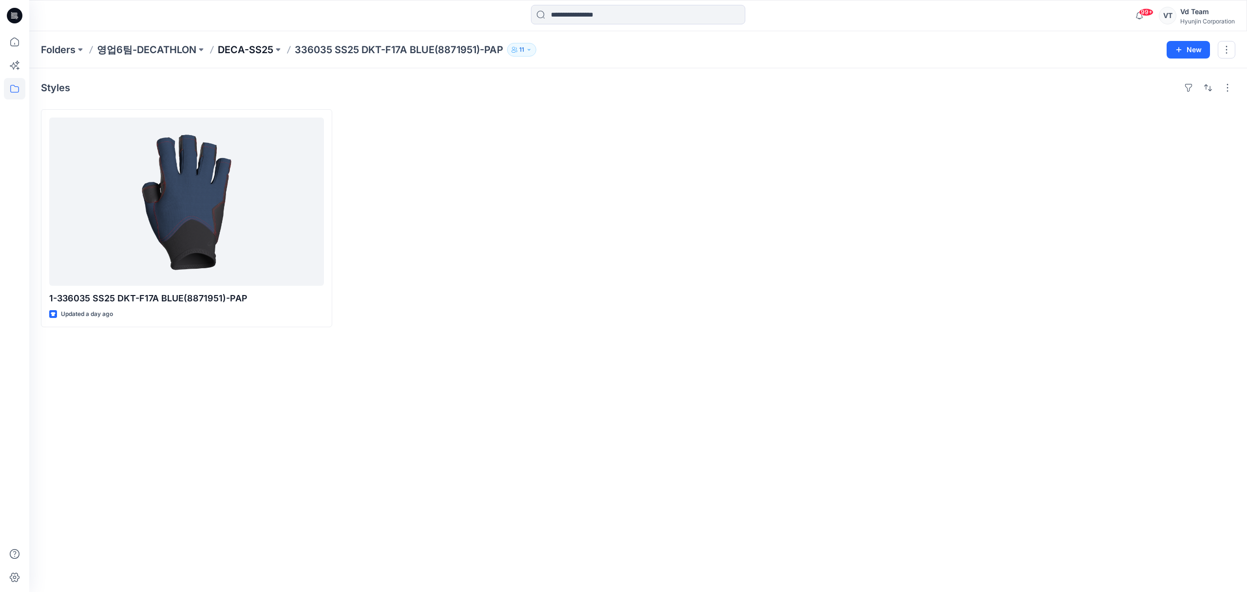
click at [247, 49] on p "DECA-SS25" at bounding box center [246, 50] width 56 height 14
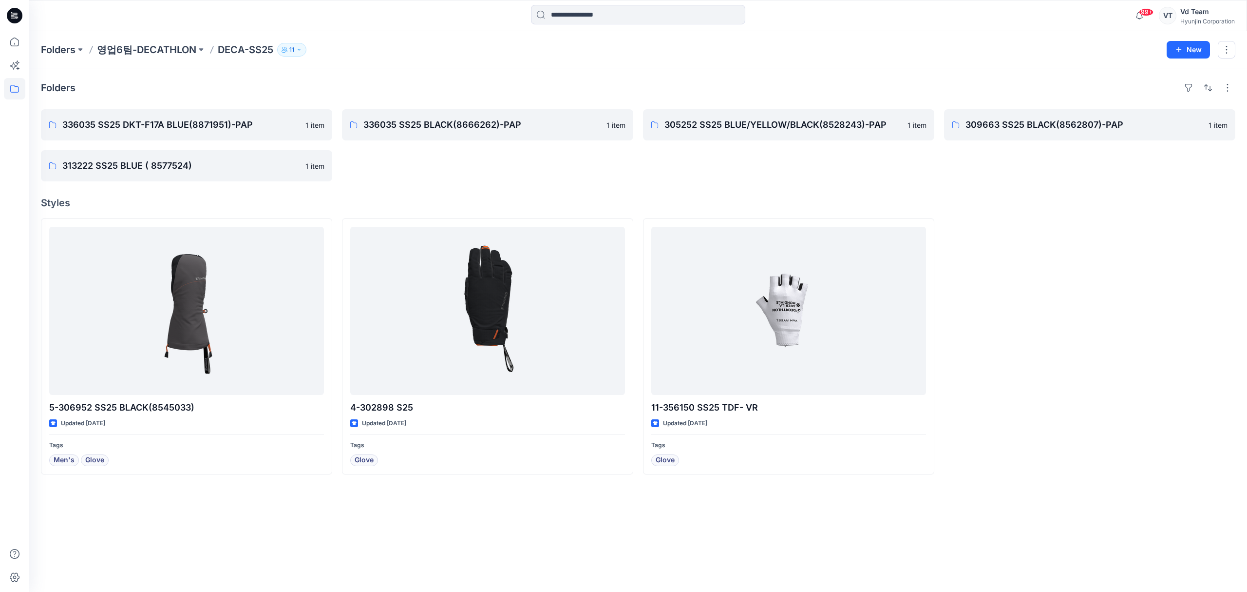
click at [452, 141] on div "336035 SS25 BLACK(8666262)-PAP 1 item" at bounding box center [487, 145] width 291 height 72
click at [459, 129] on p "336035 SS25 BLACK(8666262)-PAP" at bounding box center [487, 125] width 247 height 14
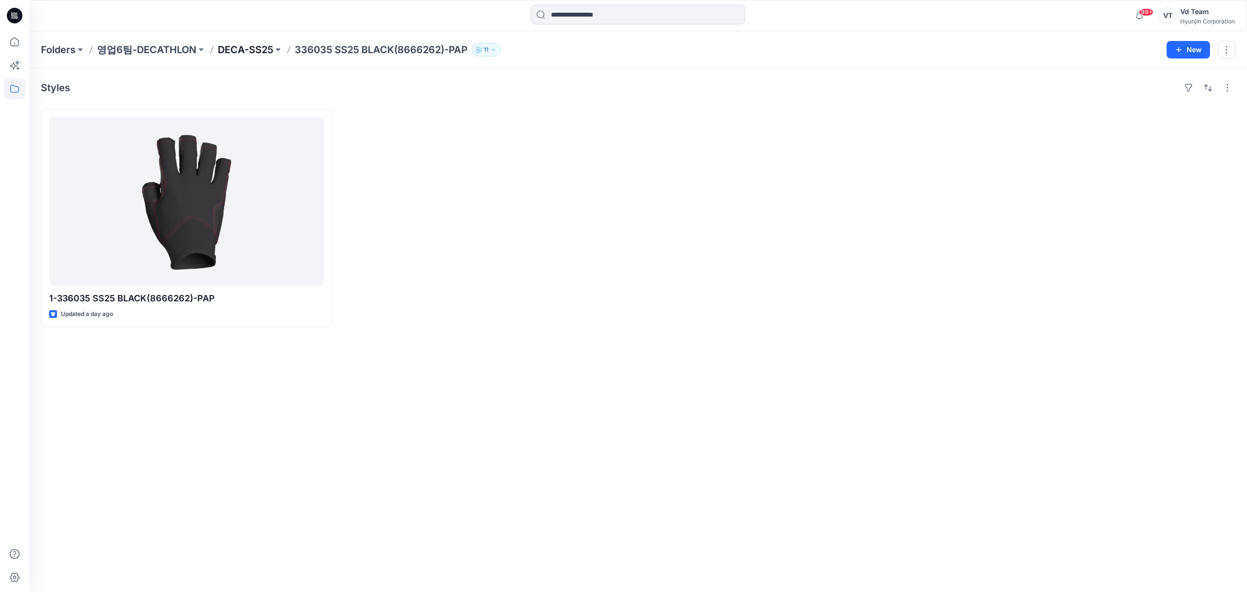
click at [249, 50] on p "DECA-SS25" at bounding box center [246, 50] width 56 height 14
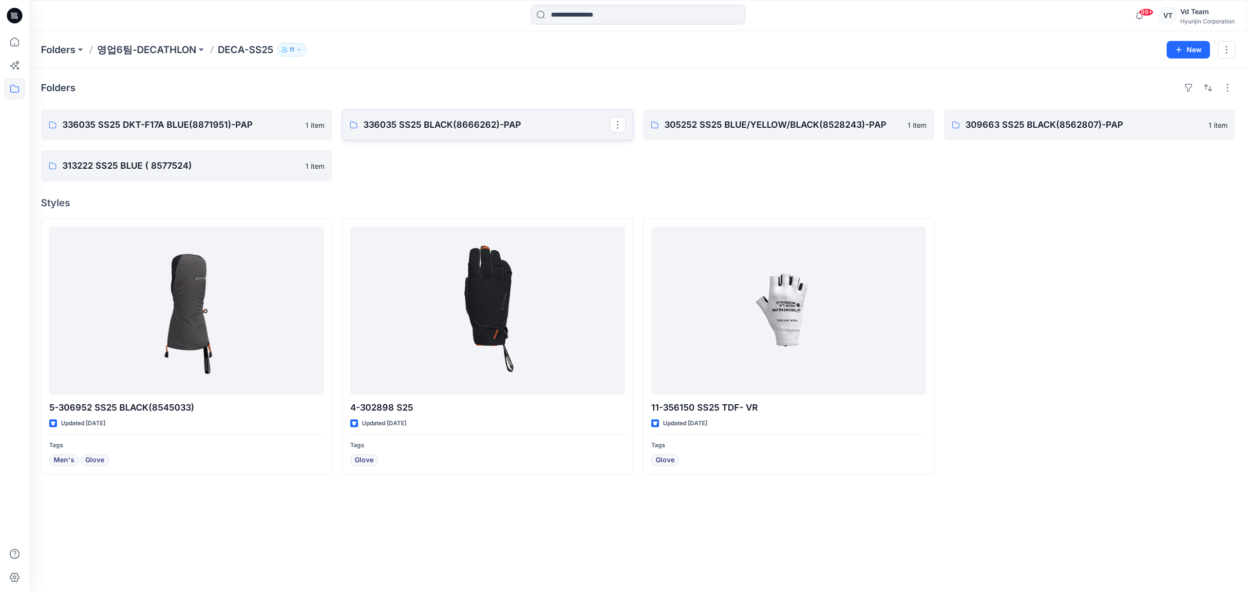
click at [449, 124] on p "336035 SS25 BLACK(8666262)-PAP" at bounding box center [487, 125] width 247 height 14
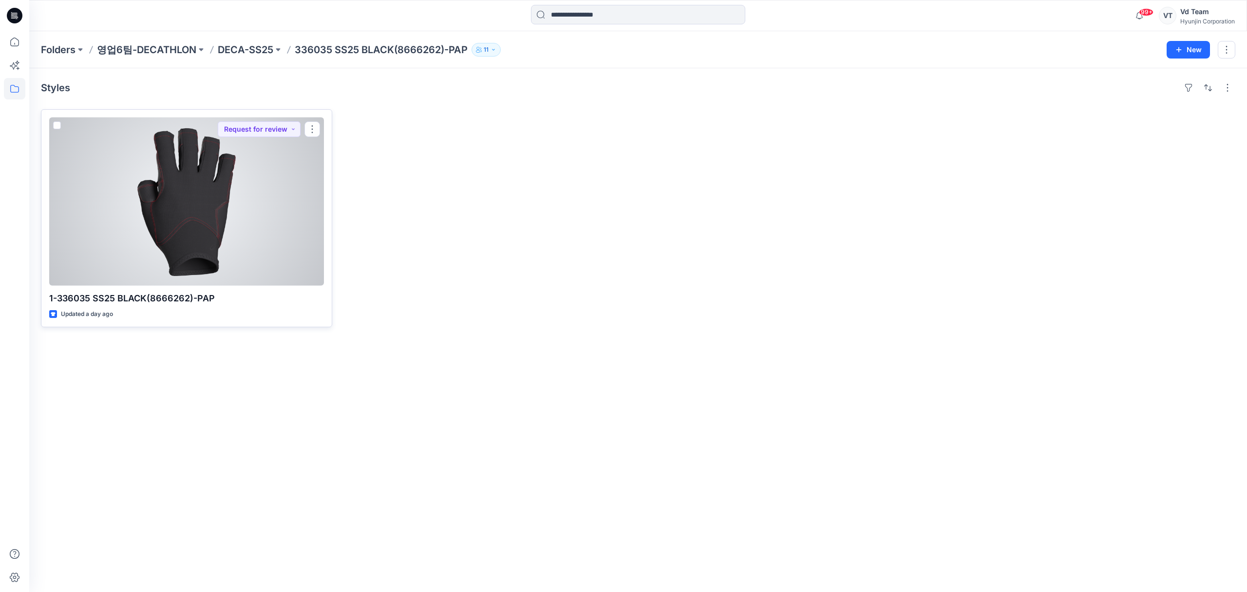
click at [251, 240] on div at bounding box center [186, 201] width 275 height 168
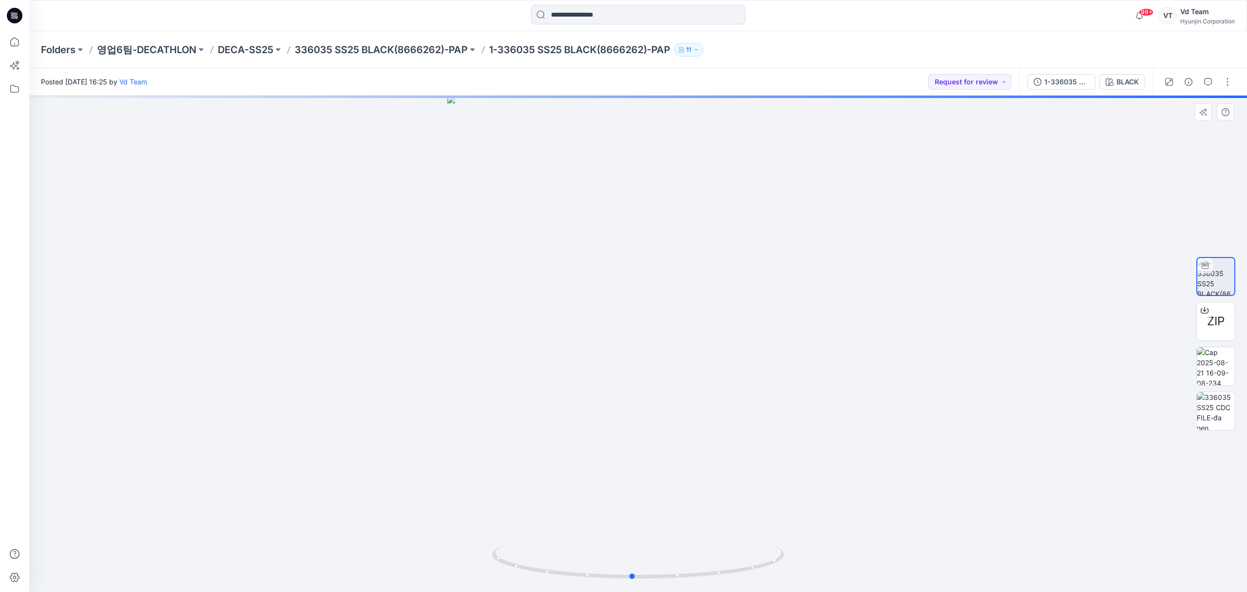
drag, startPoint x: 705, startPoint y: 569, endPoint x: 406, endPoint y: 543, distance: 299.4
click at [406, 543] on div at bounding box center [638, 344] width 1218 height 496
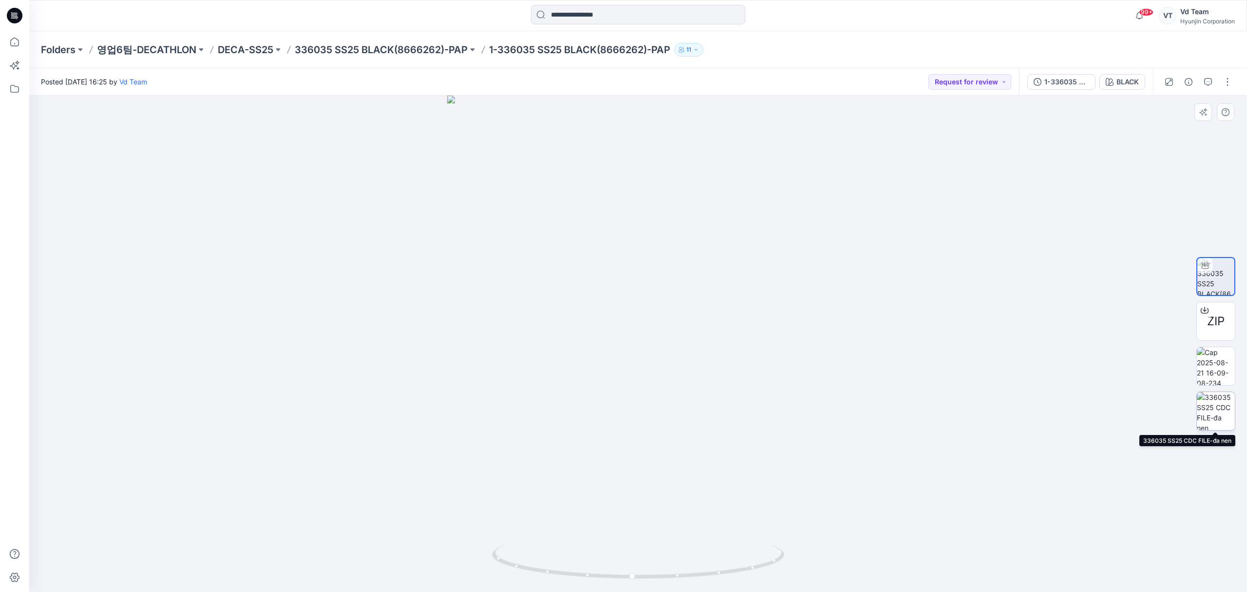
click at [1228, 414] on img at bounding box center [1216, 411] width 38 height 38
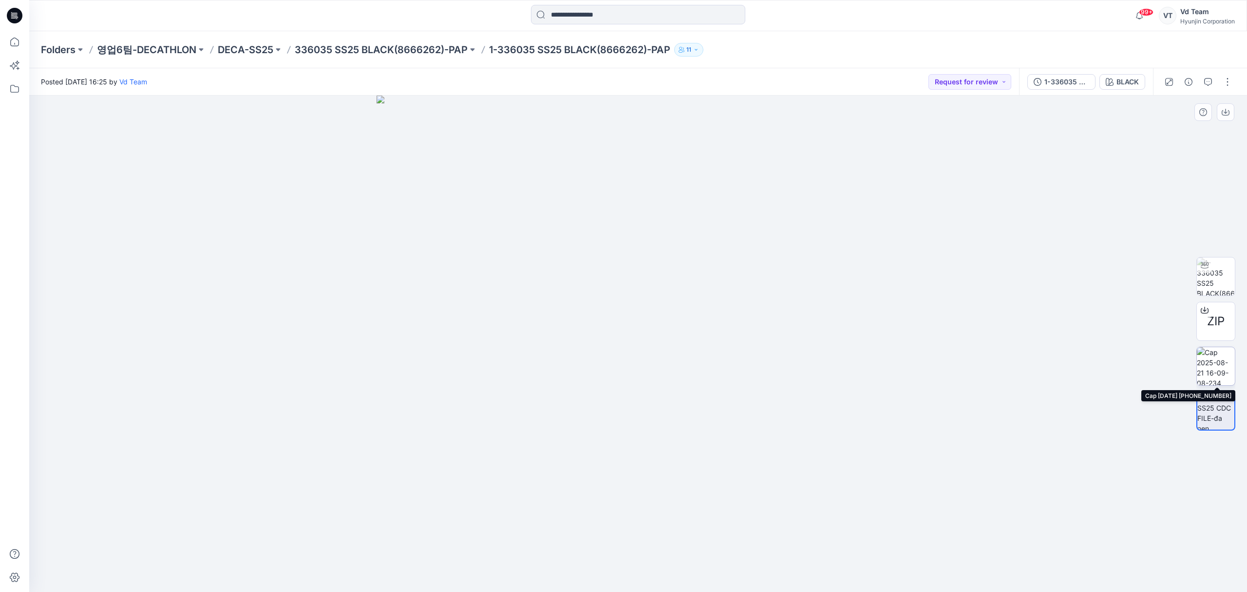
click at [1219, 368] on img at bounding box center [1216, 366] width 38 height 38
click at [246, 50] on p "DECA-SS25" at bounding box center [246, 50] width 56 height 14
